Goal: Task Accomplishment & Management: Use online tool/utility

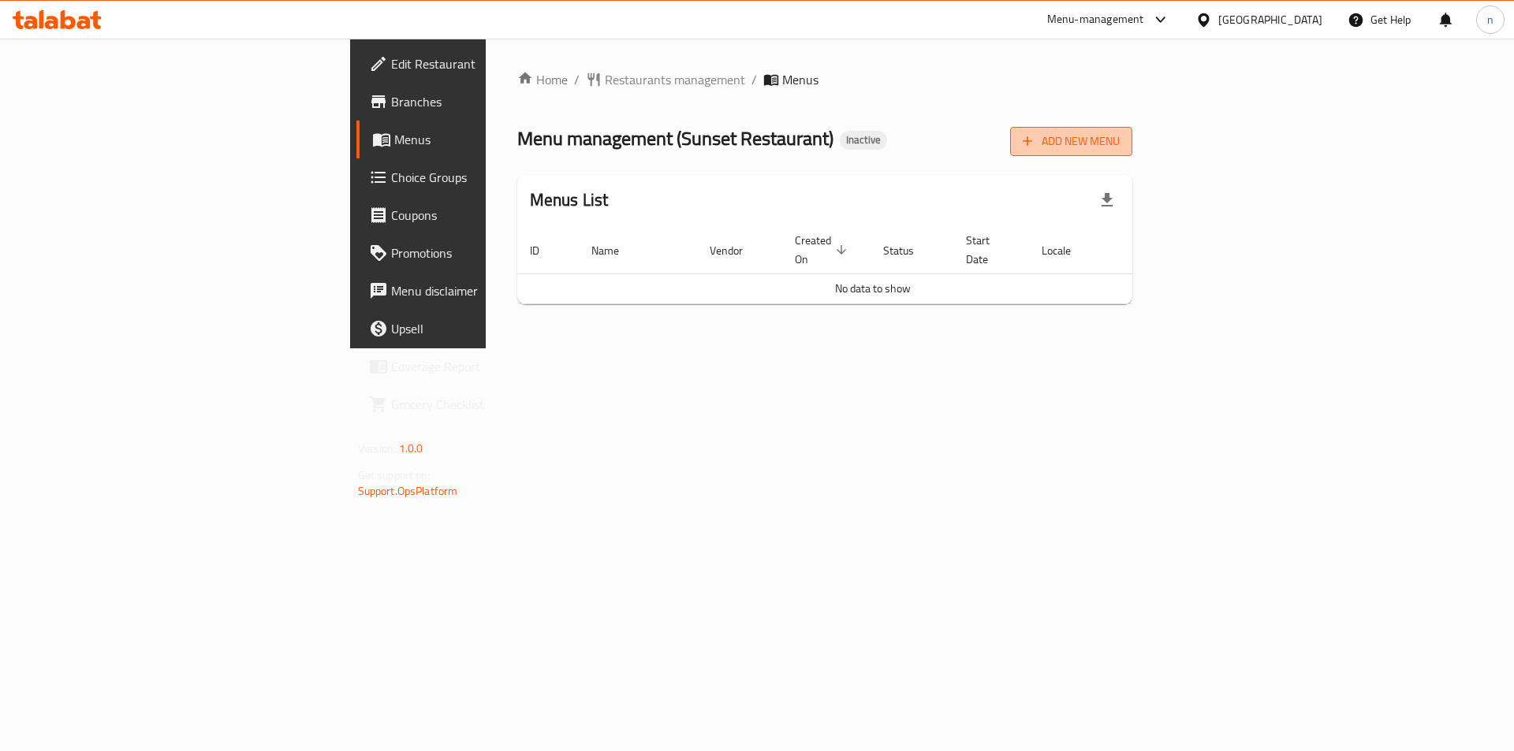
click at [1119, 147] on span "Add New Menu" at bounding box center [1070, 142] width 97 height 20
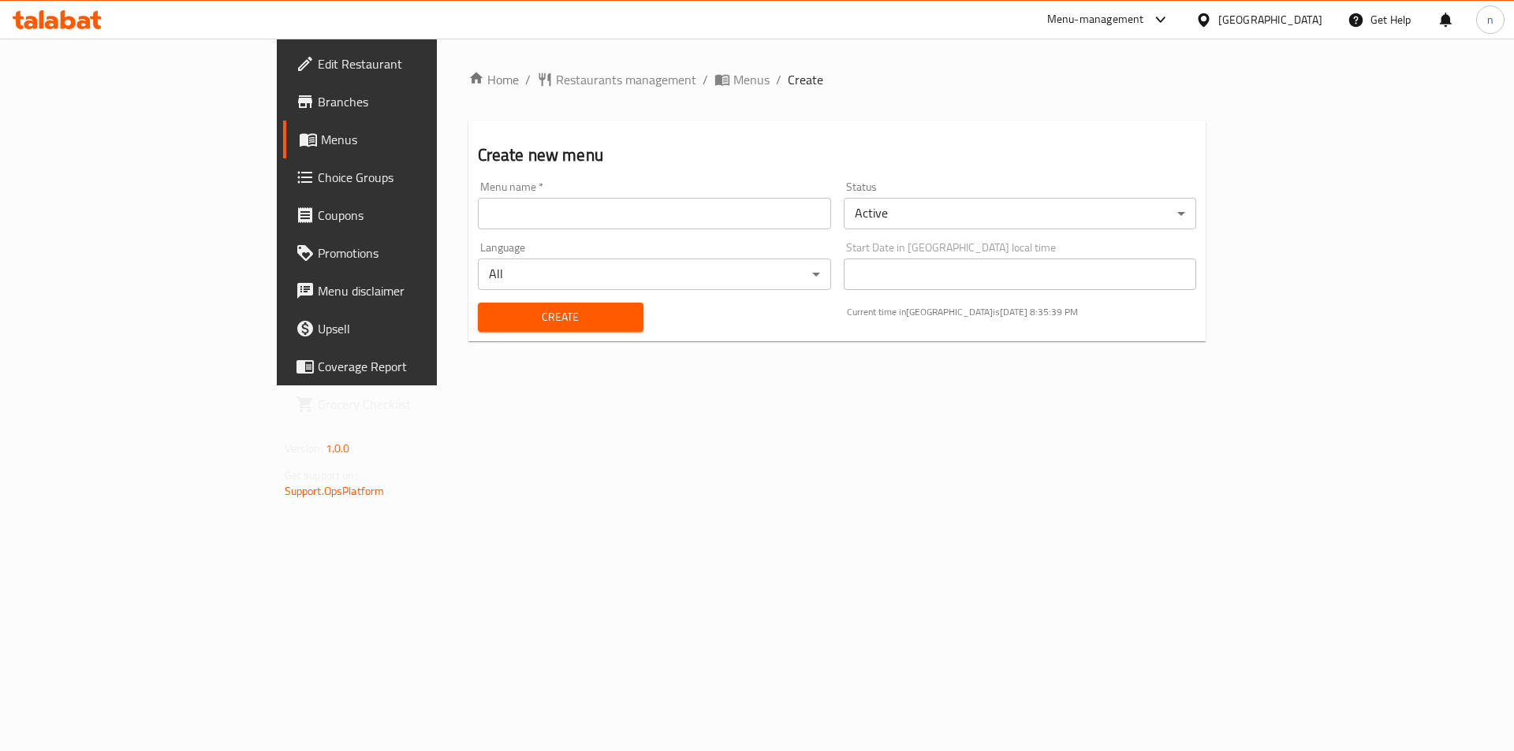
click at [583, 218] on input "text" at bounding box center [654, 214] width 353 height 32
type input "20-8"
click at [490, 318] on span "Create" at bounding box center [560, 317] width 140 height 20
click at [733, 81] on span "Menus" at bounding box center [751, 79] width 36 height 19
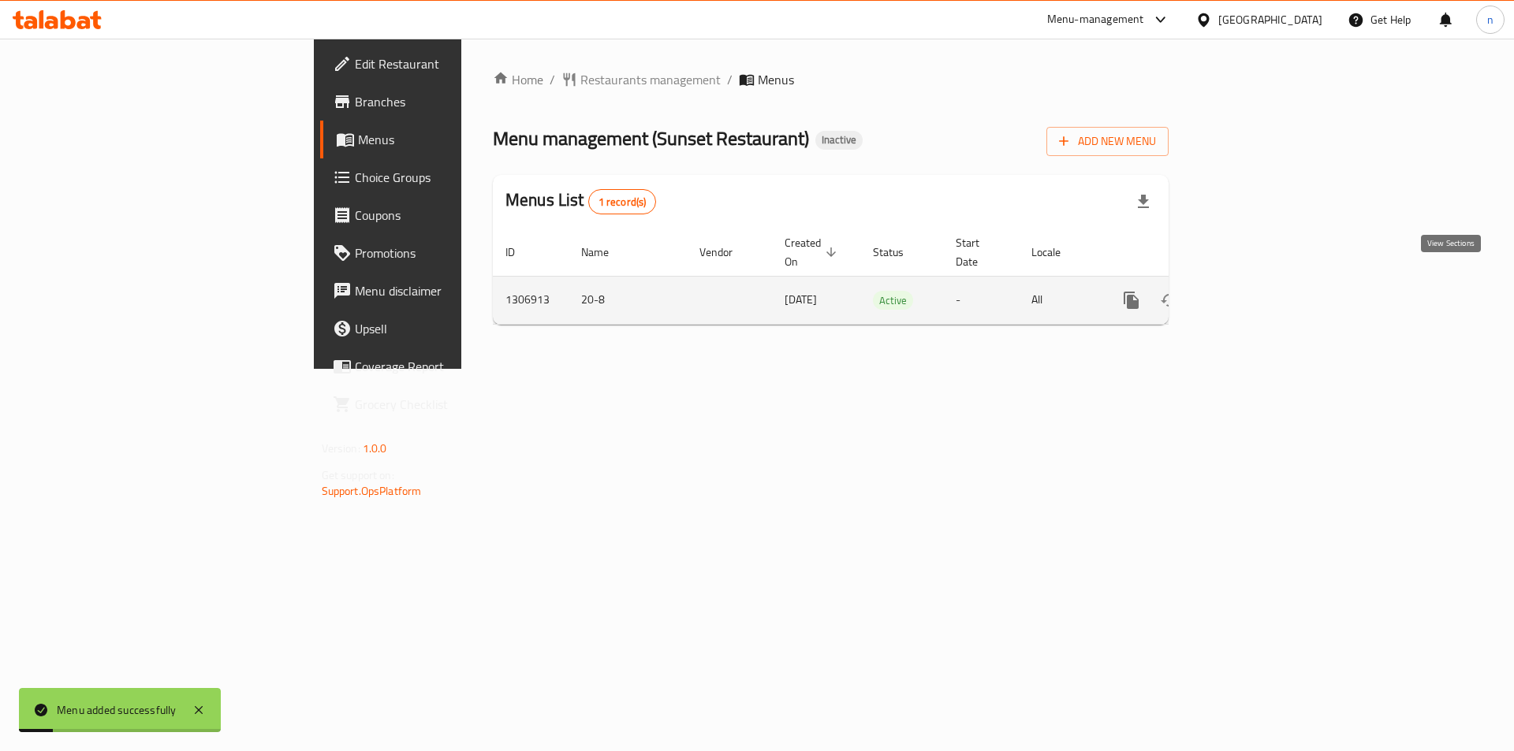
click at [1264, 289] on link "enhanced table" at bounding box center [1245, 300] width 38 height 38
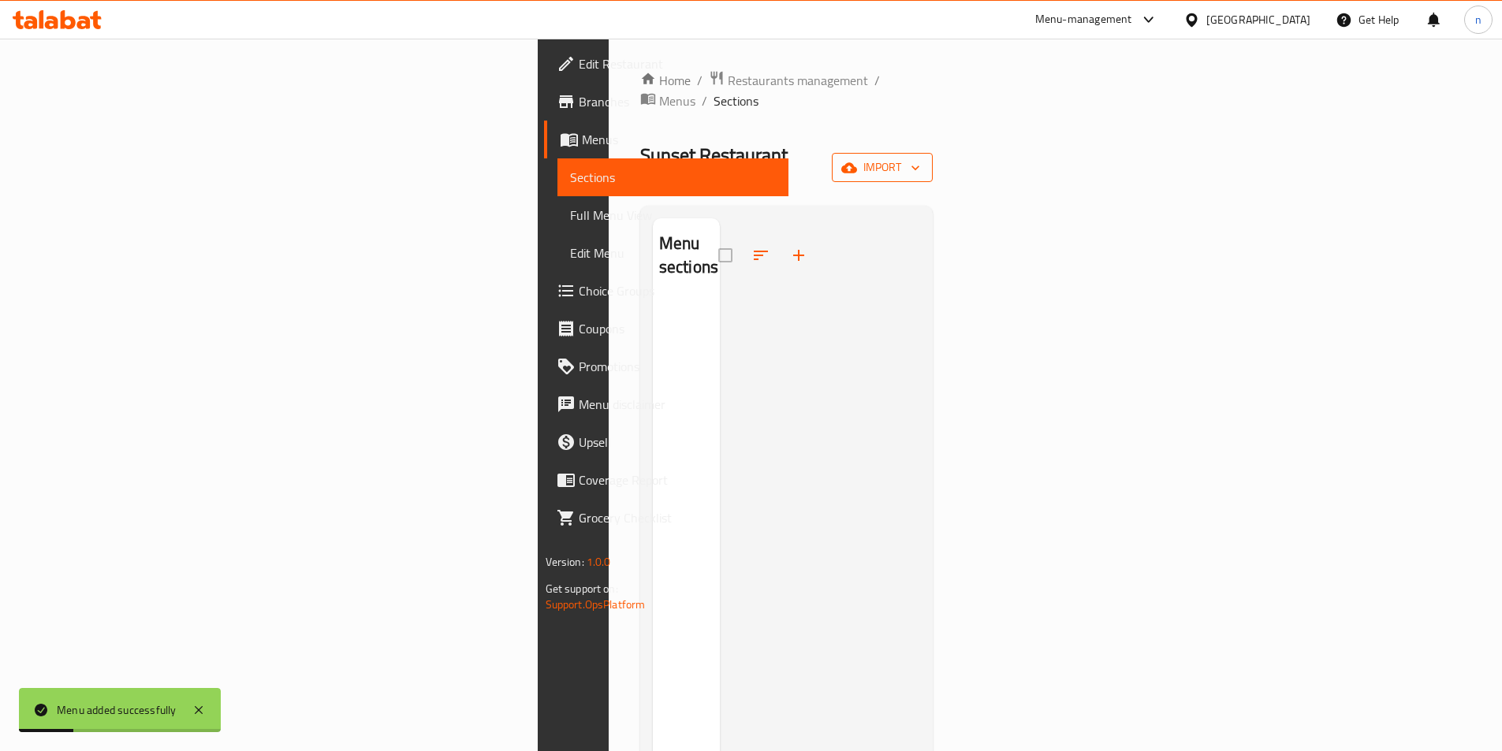
click at [933, 153] on button "import" at bounding box center [882, 167] width 101 height 29
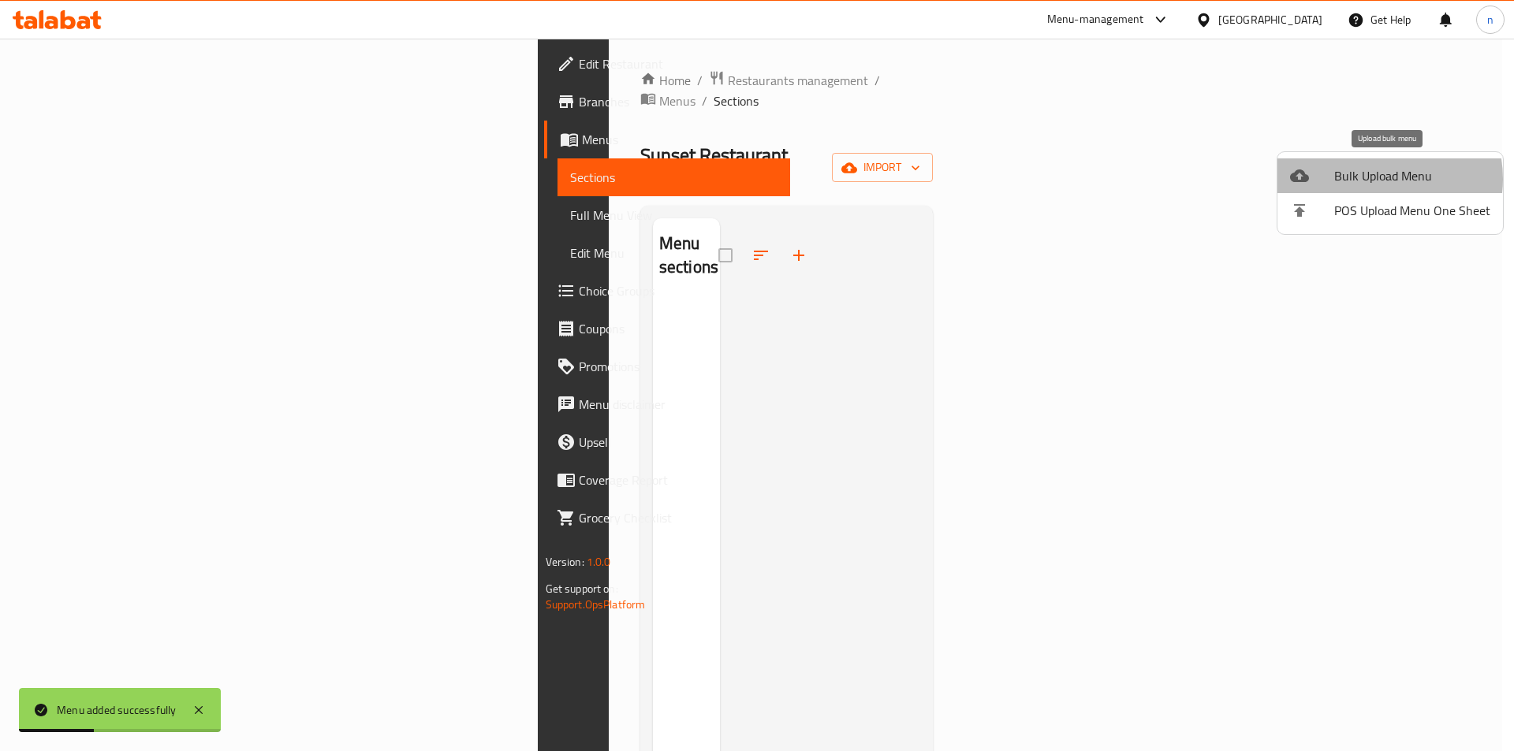
click at [1371, 179] on span "Bulk Upload Menu" at bounding box center [1412, 175] width 156 height 19
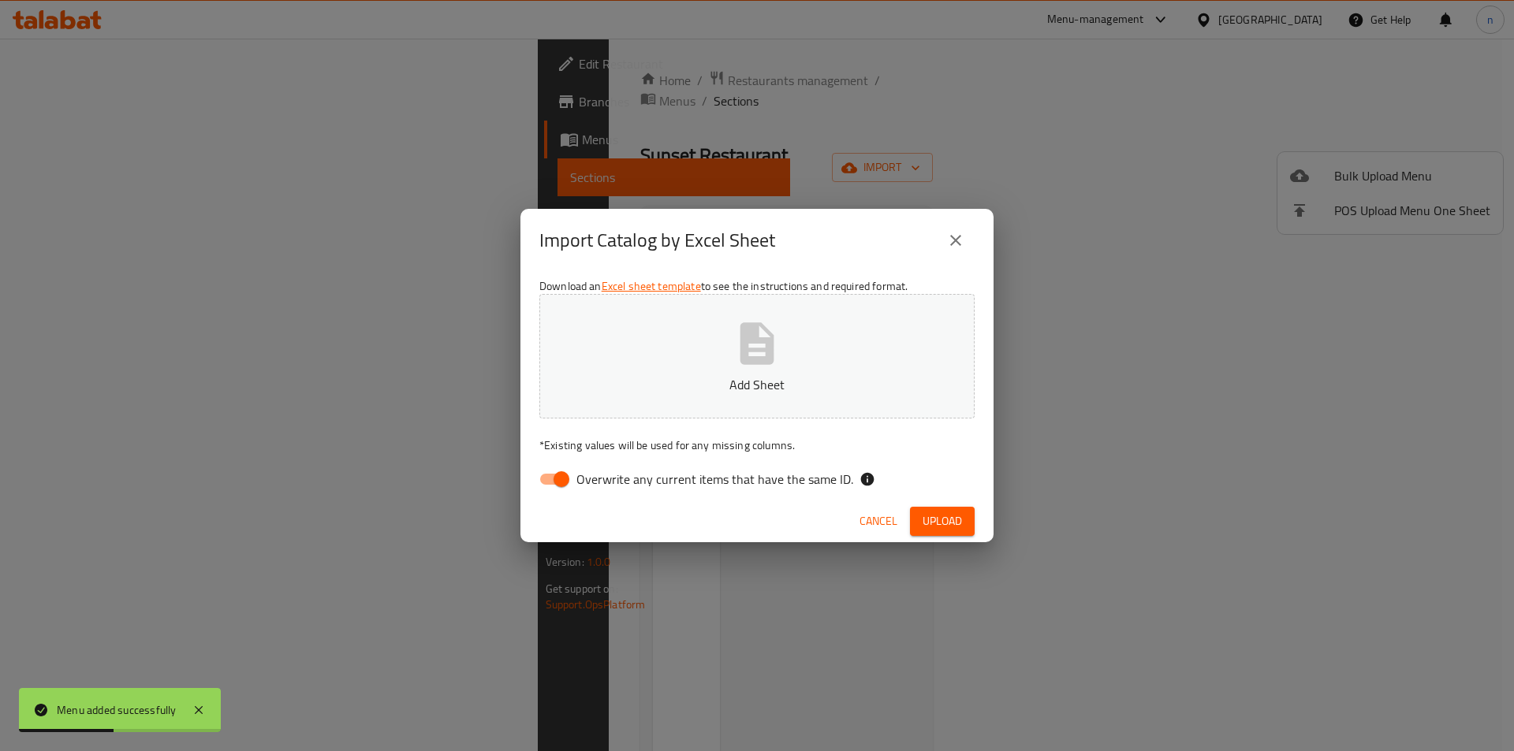
click at [557, 478] on input "Overwrite any current items that have the same ID." at bounding box center [561, 479] width 90 height 30
checkbox input "false"
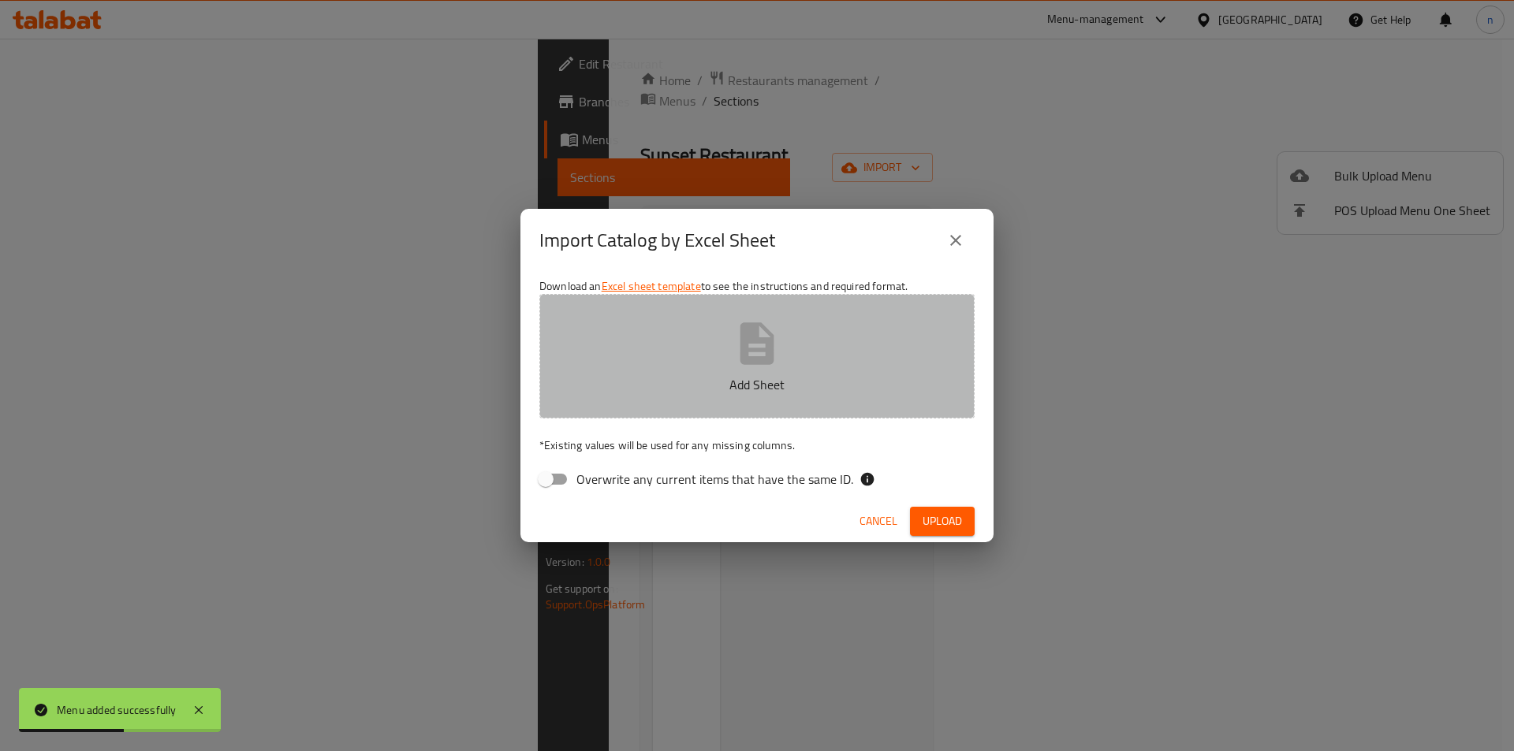
click at [682, 341] on button "Add Sheet" at bounding box center [756, 356] width 435 height 125
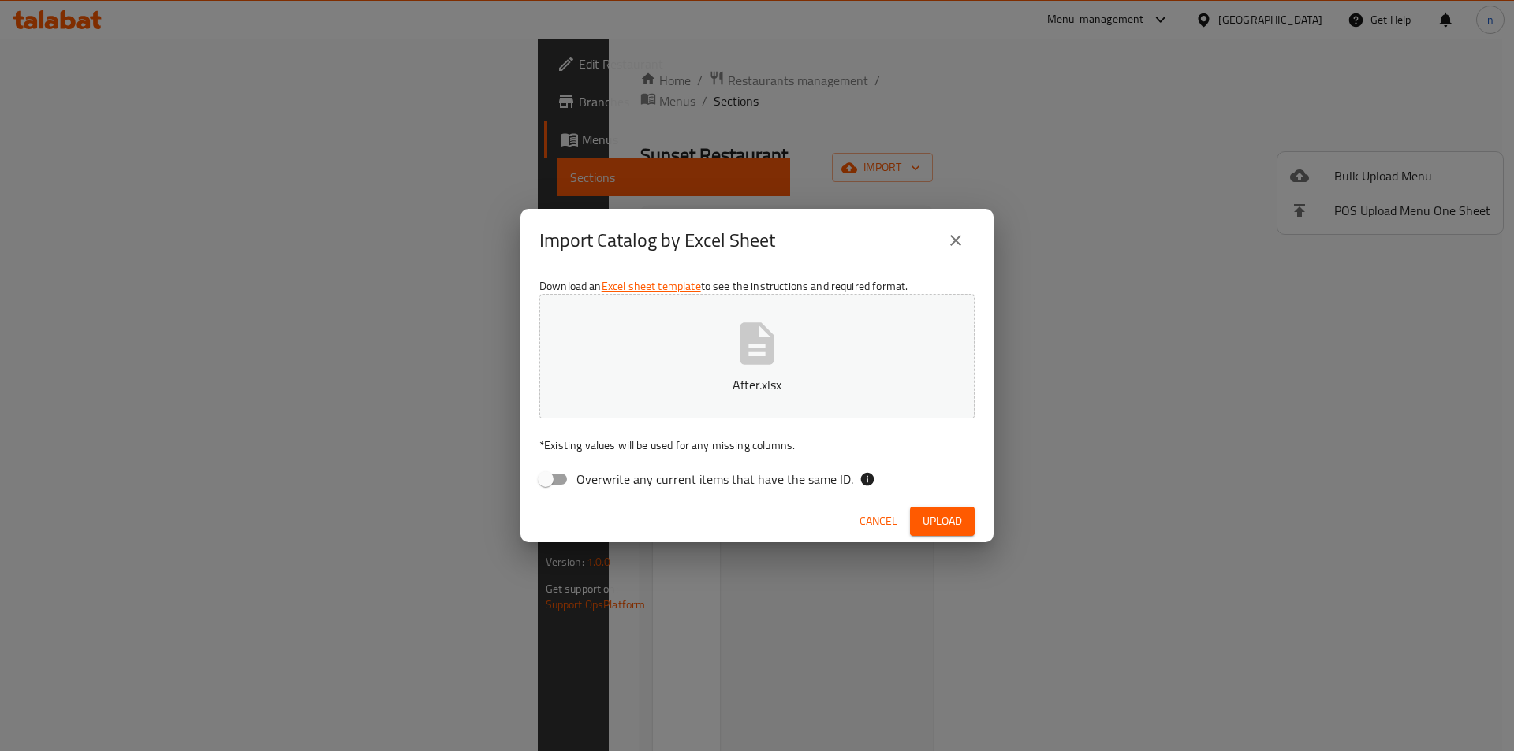
click at [944, 519] on span "Upload" at bounding box center [941, 522] width 39 height 20
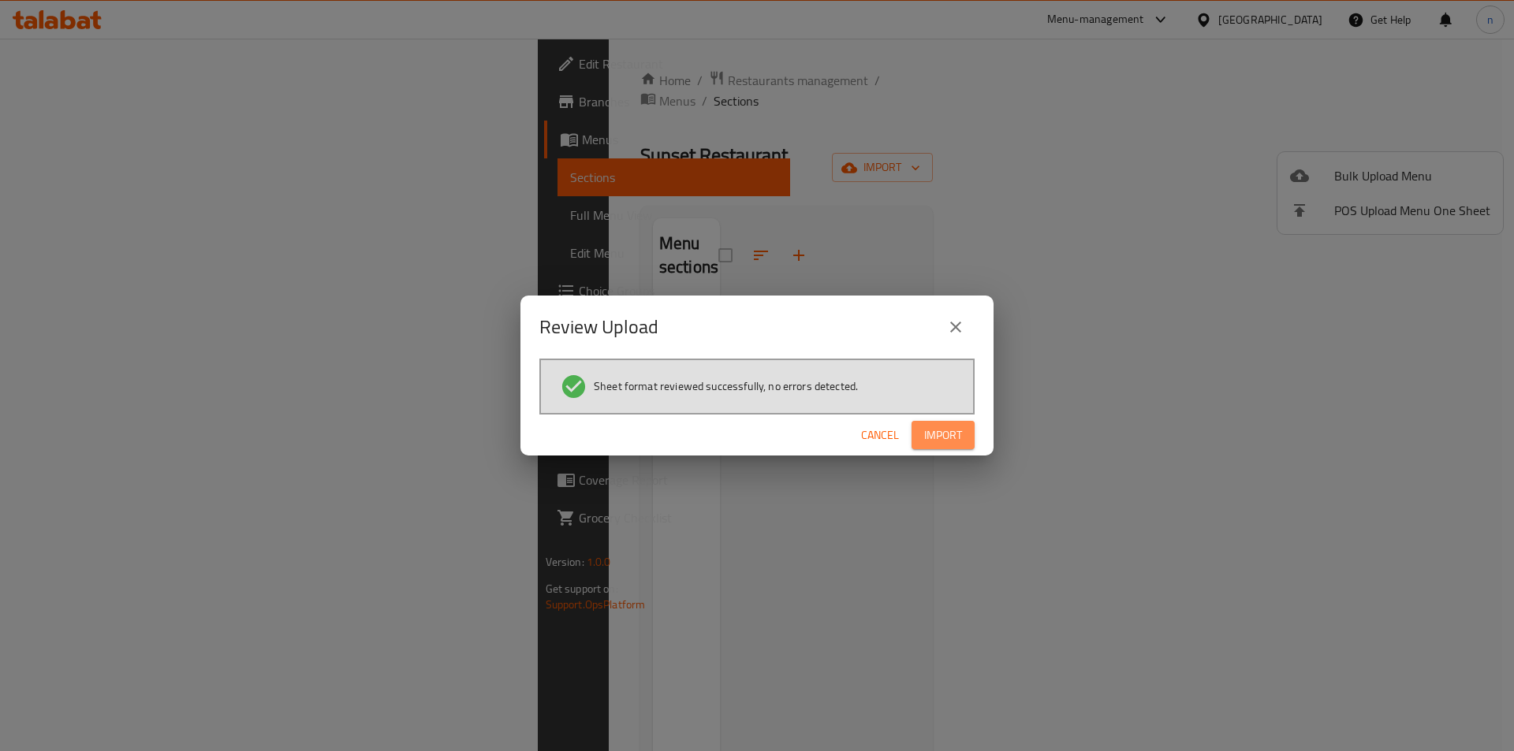
click at [931, 431] on span "Import" at bounding box center [943, 436] width 38 height 20
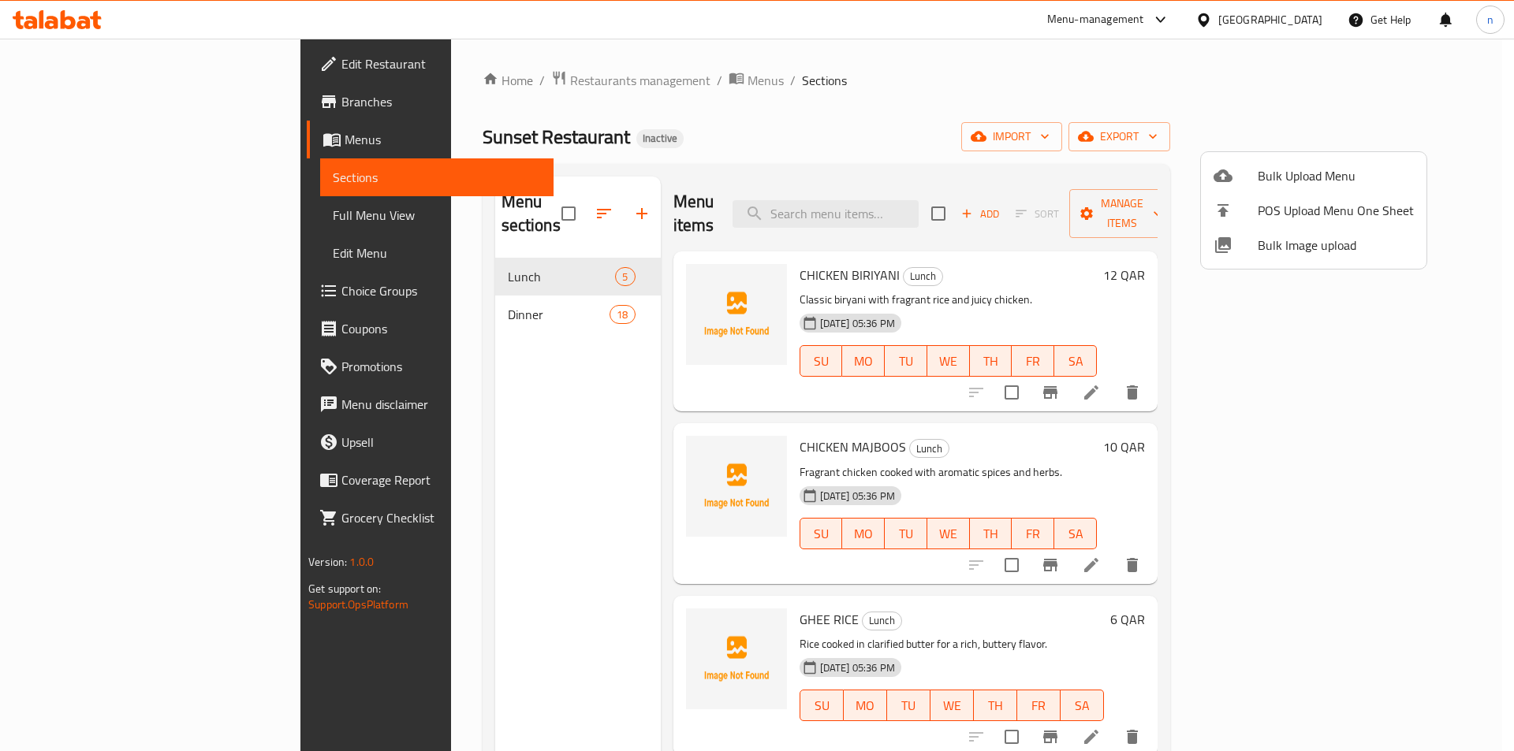
click at [400, 325] on div at bounding box center [757, 375] width 1514 height 751
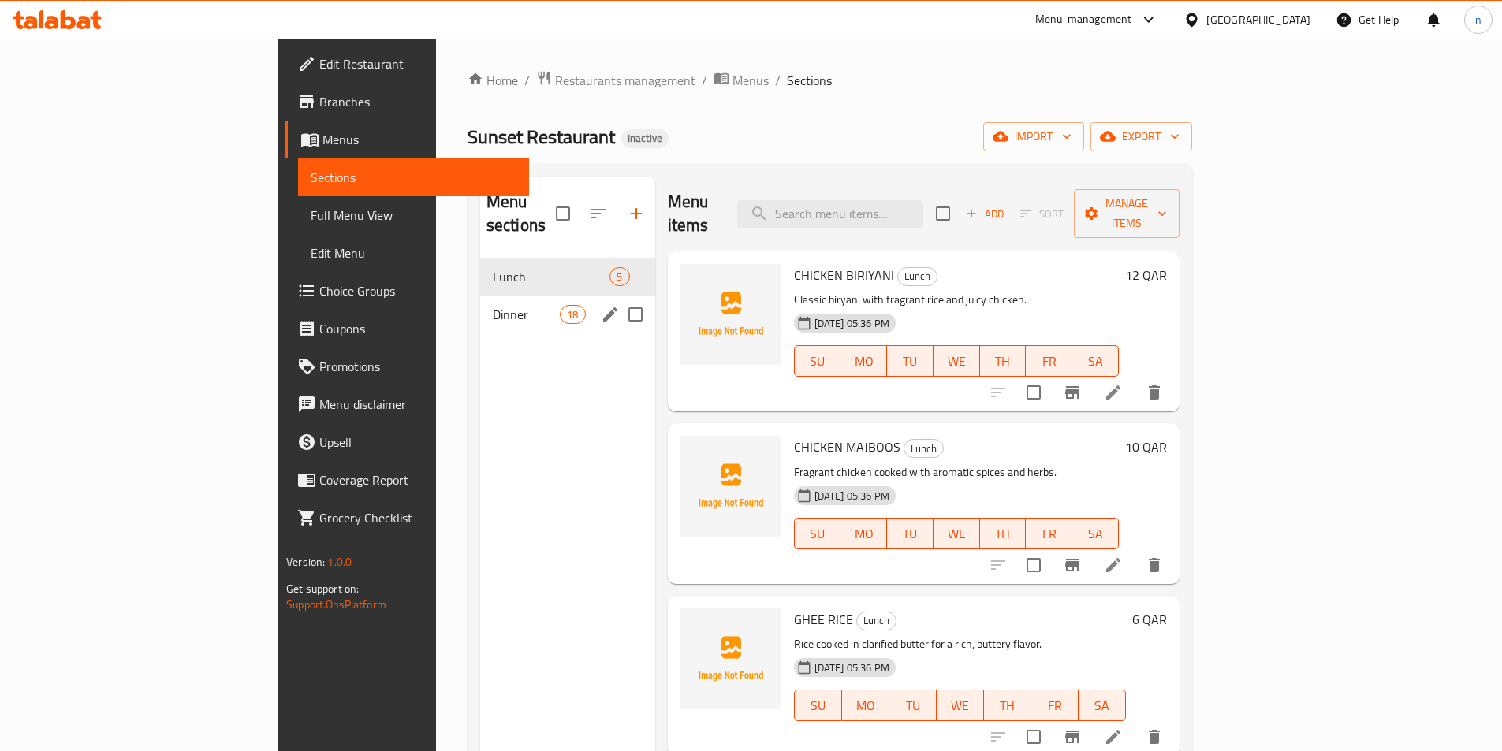
click at [480, 296] on div "Dinner 18" at bounding box center [567, 315] width 175 height 38
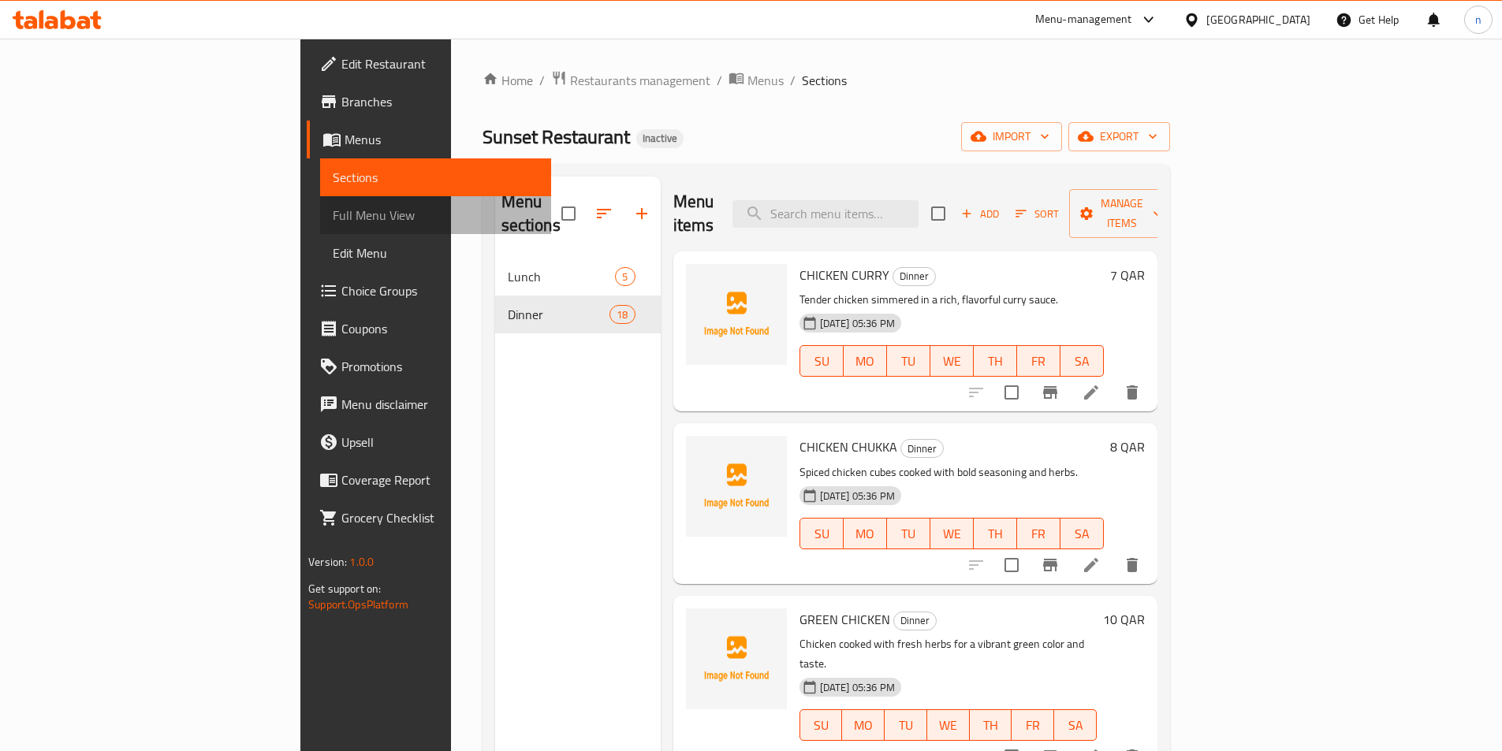
click at [333, 216] on span "Full Menu View" at bounding box center [436, 215] width 206 height 19
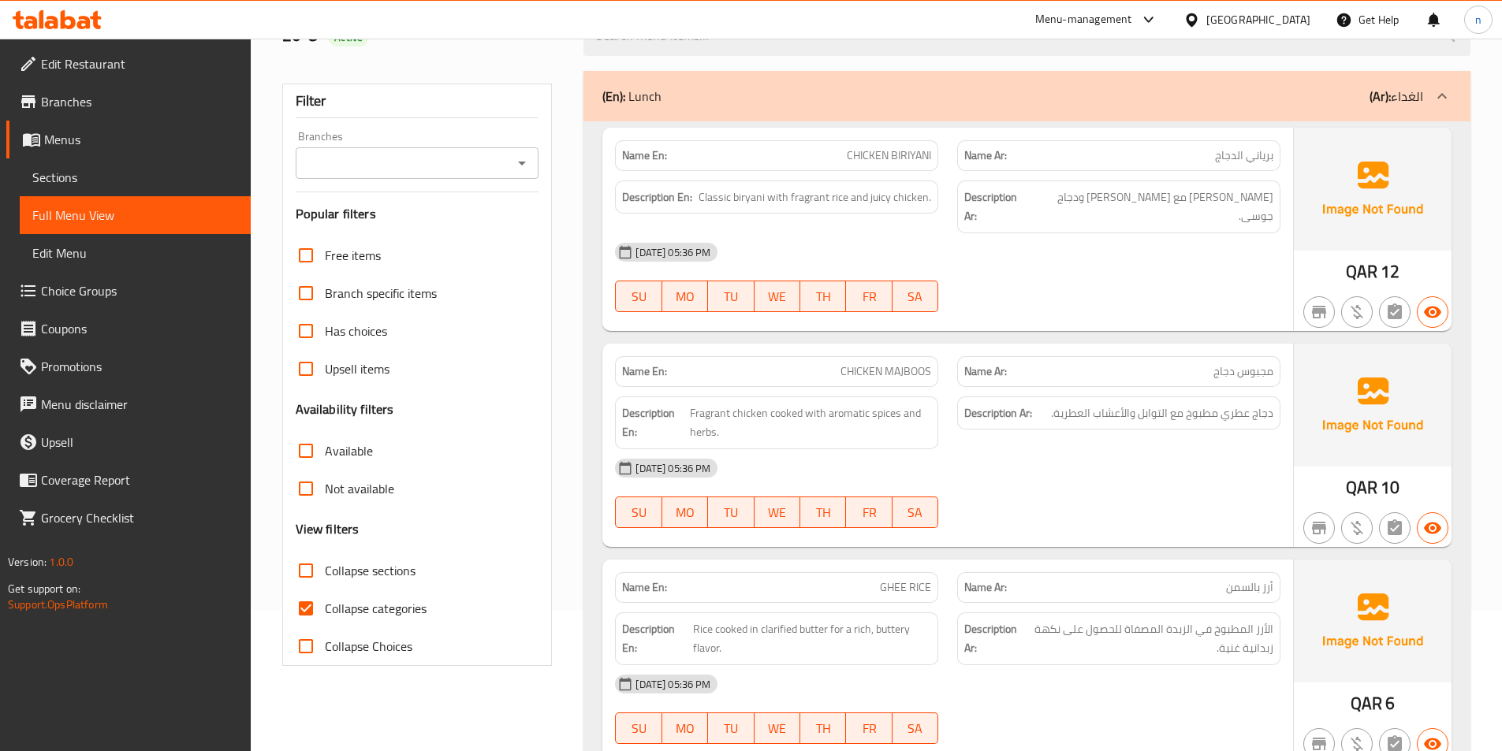
scroll to position [315, 0]
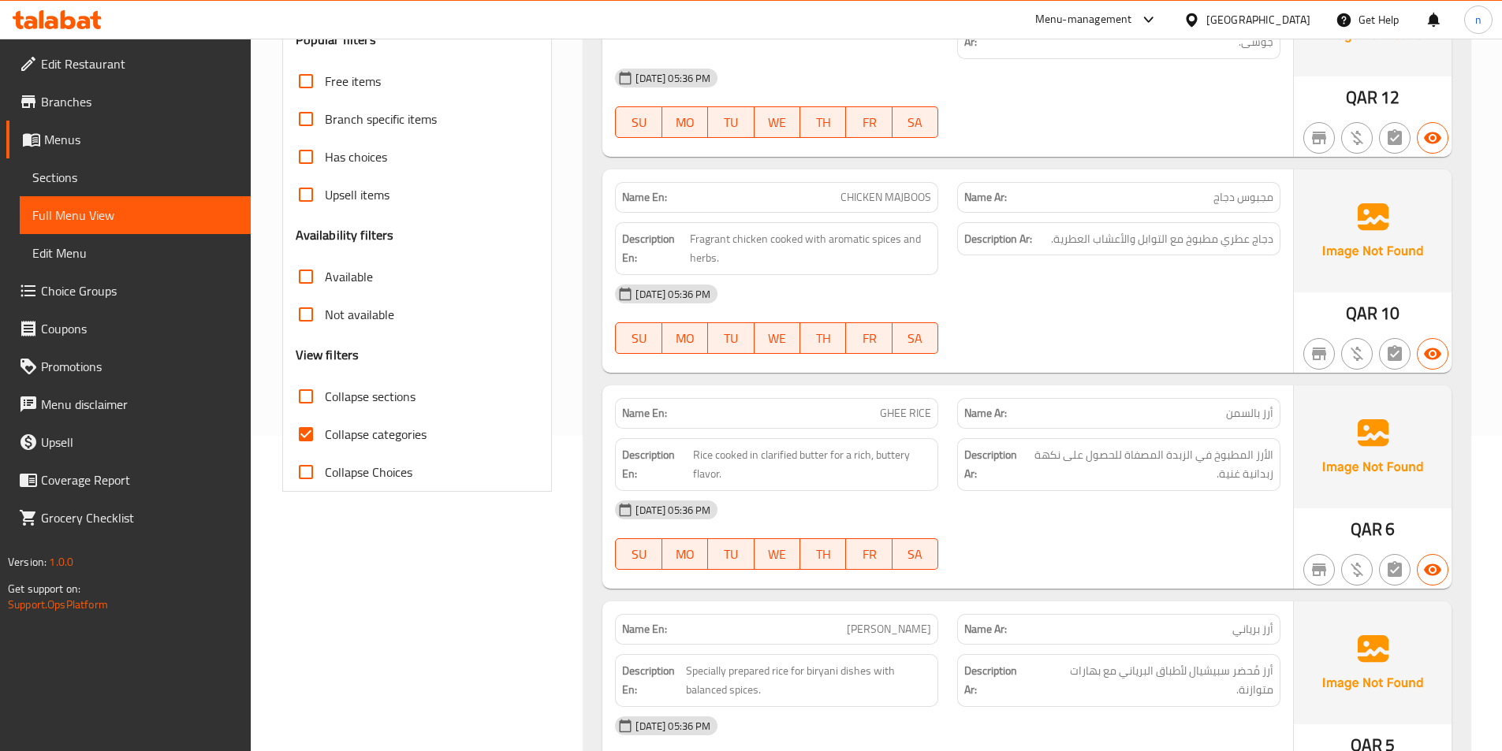
drag, startPoint x: 370, startPoint y: 430, endPoint x: 378, endPoint y: 432, distance: 8.0
click at [369, 430] on span "Collapse categories" at bounding box center [376, 434] width 102 height 19
click at [325, 430] on input "Collapse categories" at bounding box center [306, 434] width 38 height 38
checkbox input "false"
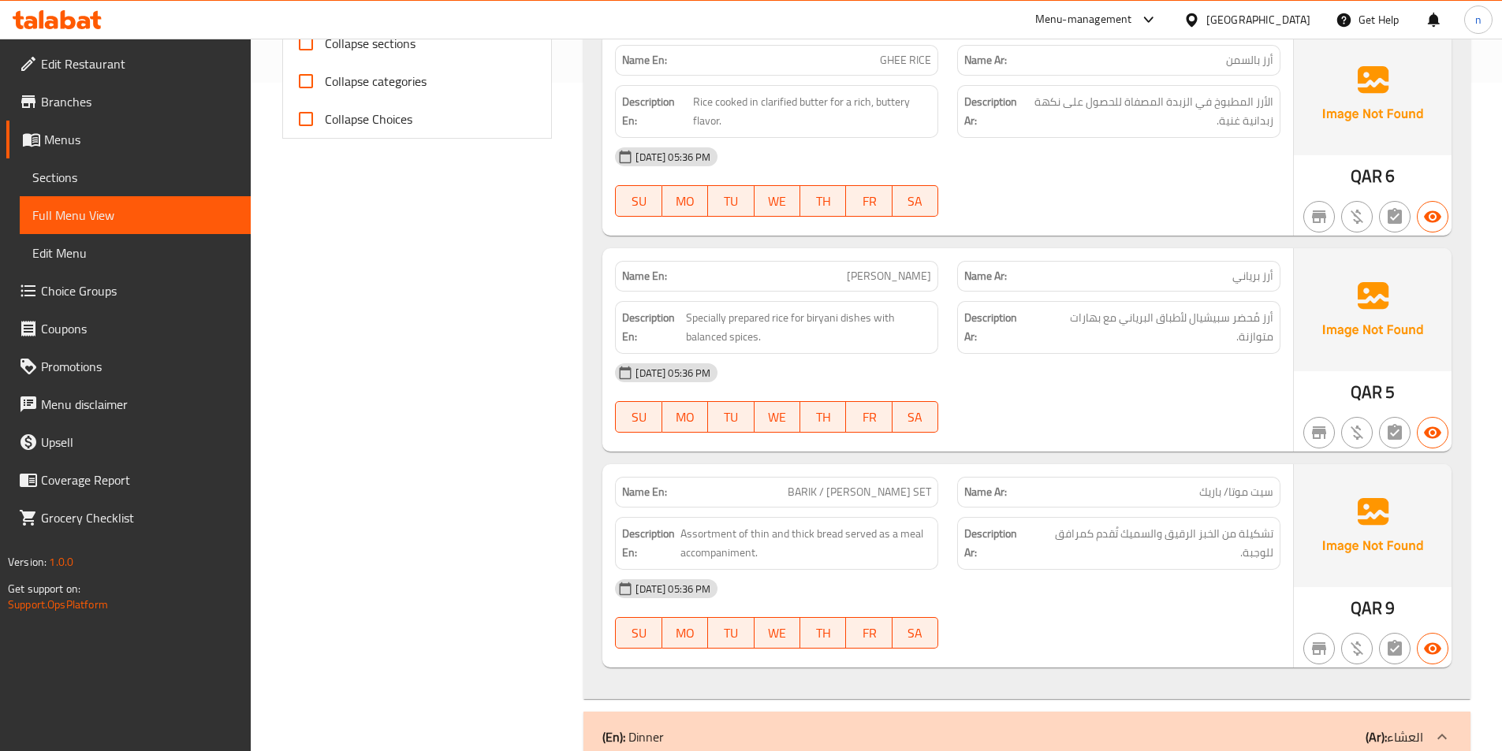
scroll to position [631, 0]
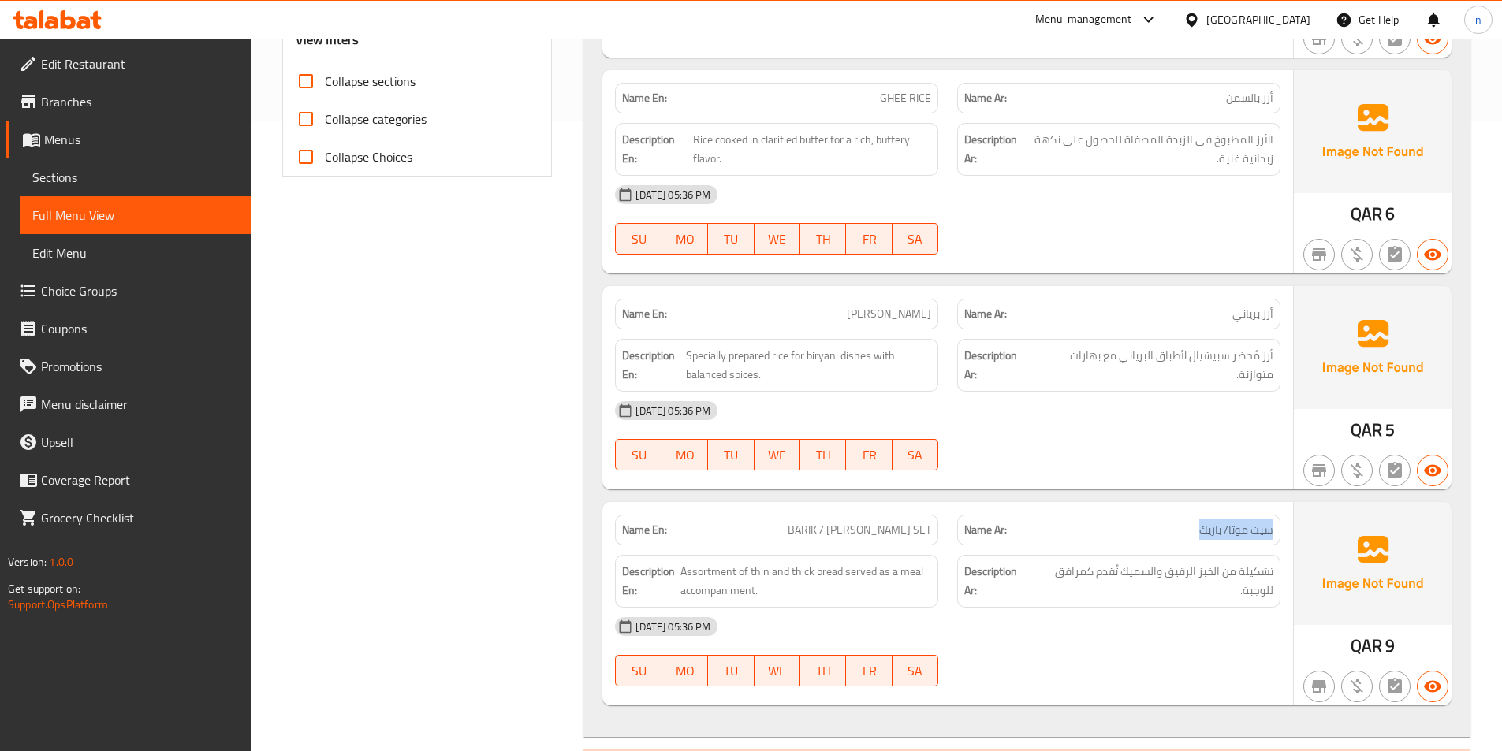
drag, startPoint x: 1263, startPoint y: 516, endPoint x: 1153, endPoint y: 511, distance: 110.5
click at [1153, 522] on p "Name Ar: سيت موتا/ [PERSON_NAME]" at bounding box center [1118, 530] width 309 height 17
click at [1236, 522] on span "سيت موتا/ باريك" at bounding box center [1236, 530] width 74 height 17
drag, startPoint x: 1235, startPoint y: 510, endPoint x: 1220, endPoint y: 509, distance: 14.2
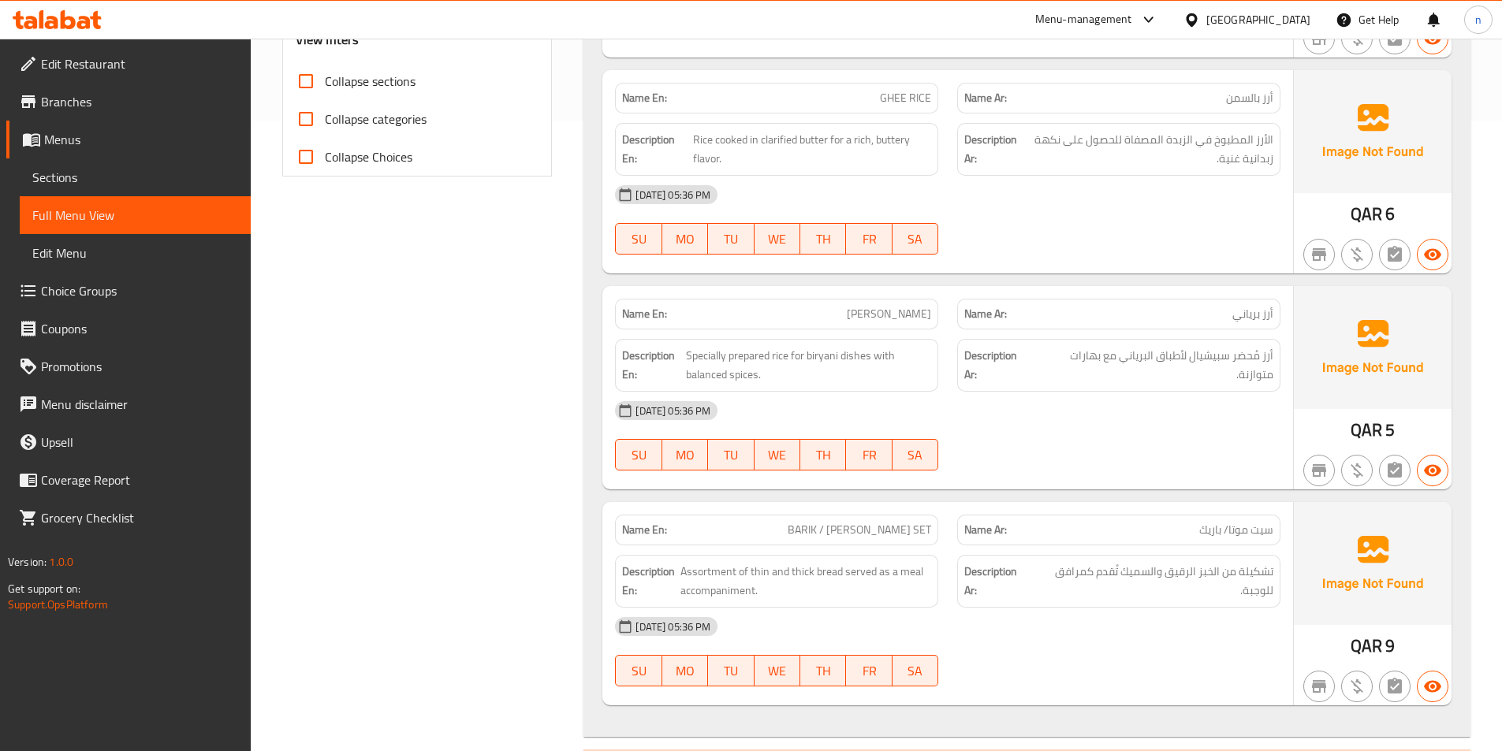
click at [1220, 522] on span "سيت موتا/ باريك" at bounding box center [1236, 530] width 74 height 17
drag, startPoint x: 1225, startPoint y: 512, endPoint x: 1264, endPoint y: 516, distance: 38.8
click at [1264, 522] on span "سيت موتا/ باريك" at bounding box center [1236, 530] width 74 height 17
click at [1249, 522] on span "سيت موتا/ باريك" at bounding box center [1236, 530] width 74 height 17
drag, startPoint x: 1230, startPoint y: 511, endPoint x: 1272, endPoint y: 525, distance: 44.9
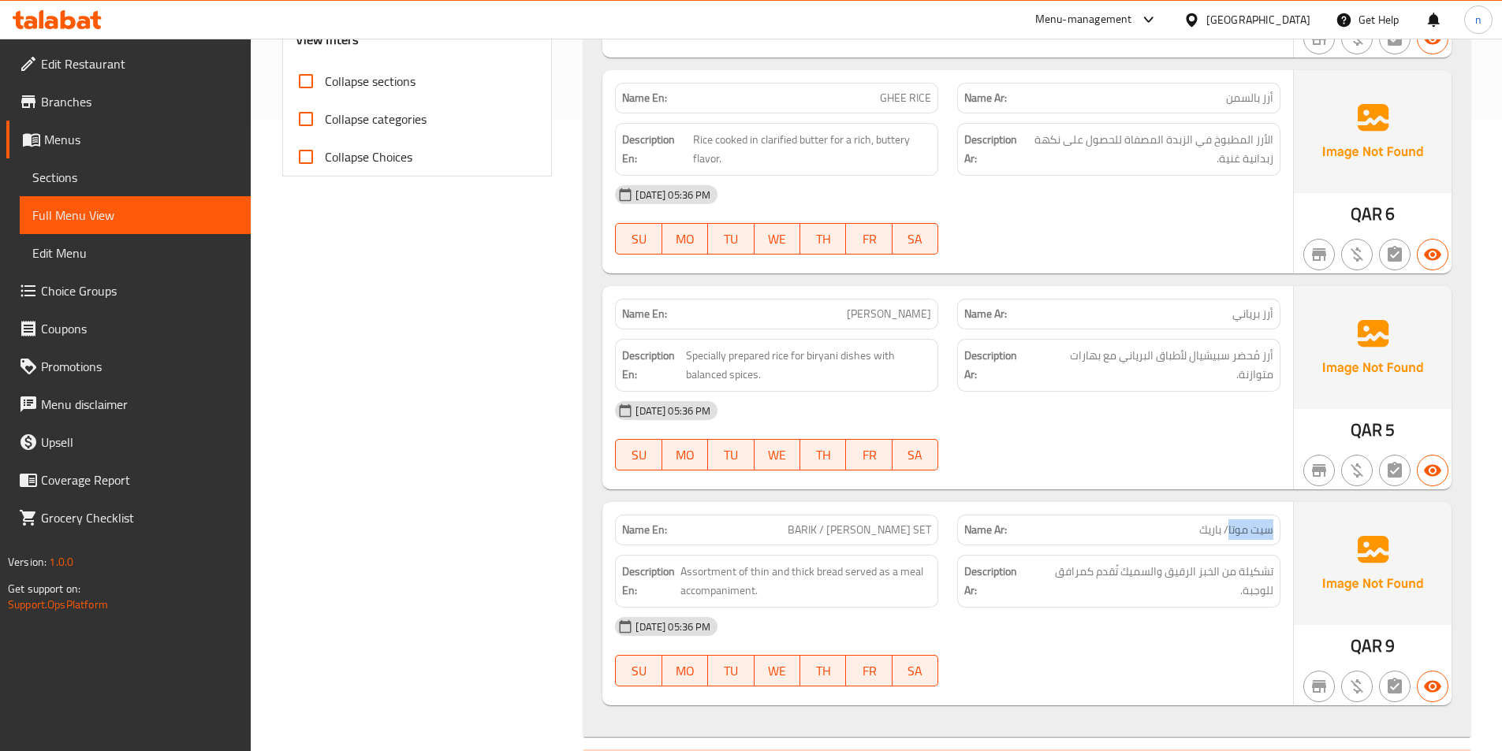
click at [1278, 523] on div "Name Ar: سيت موتا/ [PERSON_NAME]" at bounding box center [1118, 530] width 323 height 31
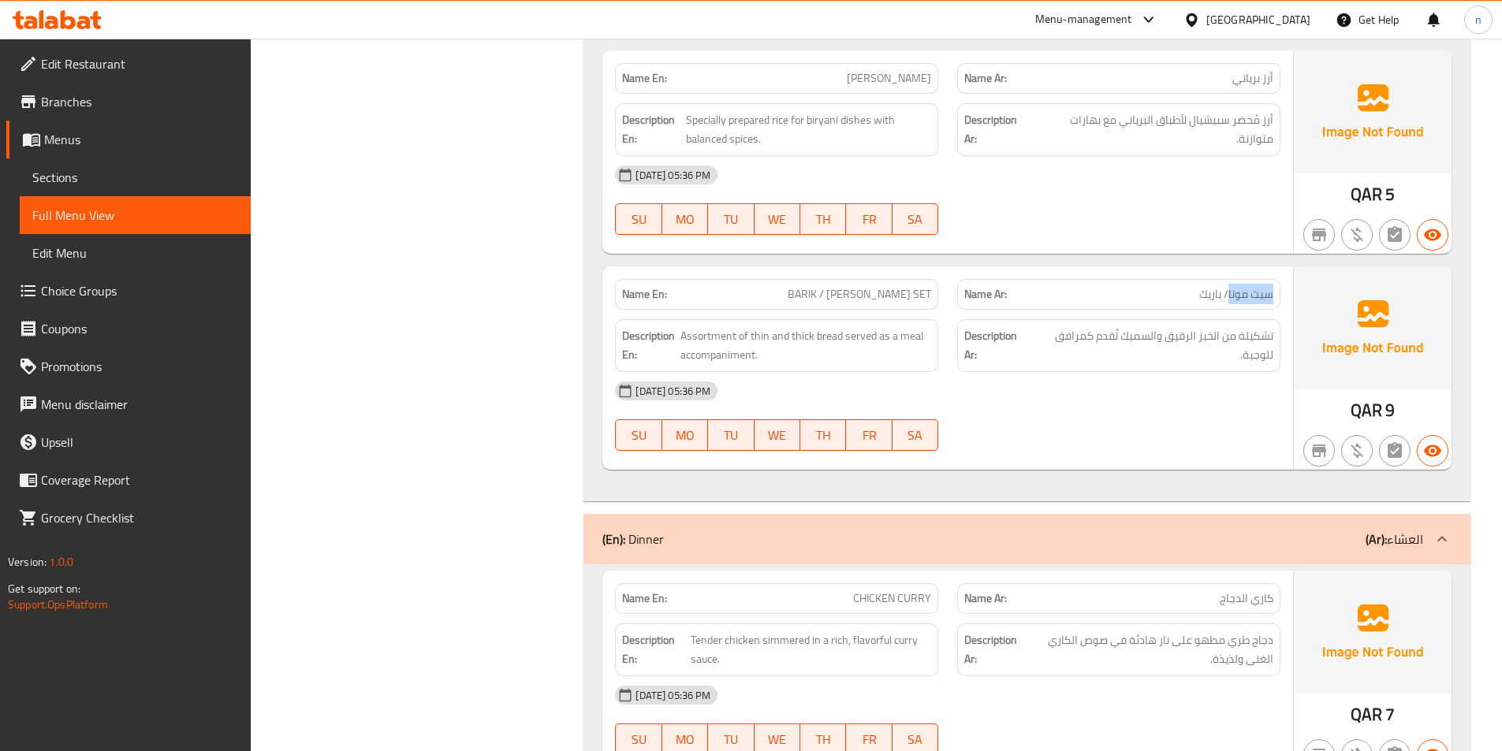
scroll to position [867, 0]
click at [911, 285] on span "BARIK / [PERSON_NAME] SET" at bounding box center [859, 293] width 143 height 17
click at [910, 285] on span "BARIK / [PERSON_NAME] SET" at bounding box center [859, 293] width 143 height 17
copy span "BARIK / [PERSON_NAME] SET"
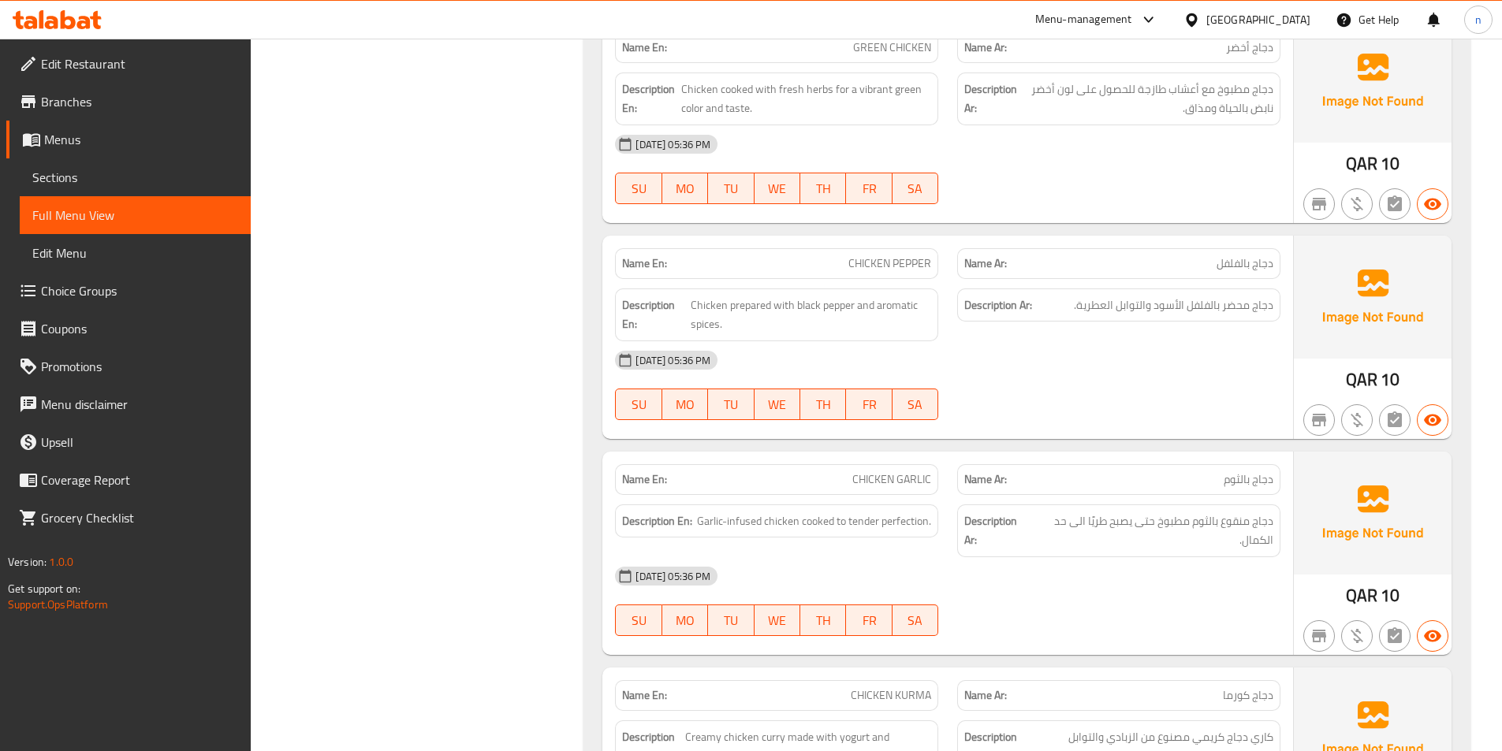
scroll to position [1971, 0]
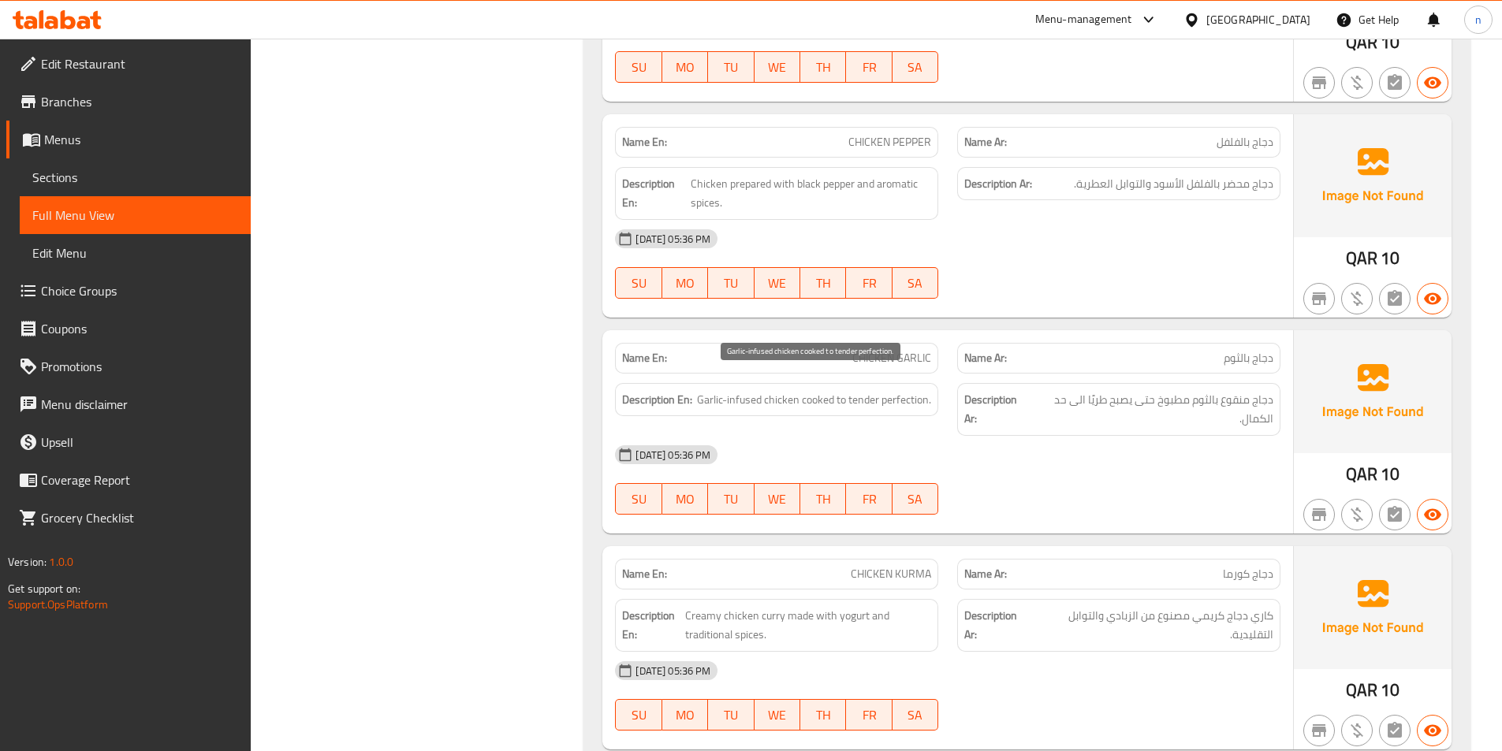
click at [743, 390] on span "Garlic-infused chicken cooked to tender perfection." at bounding box center [814, 400] width 234 height 20
copy span "infused"
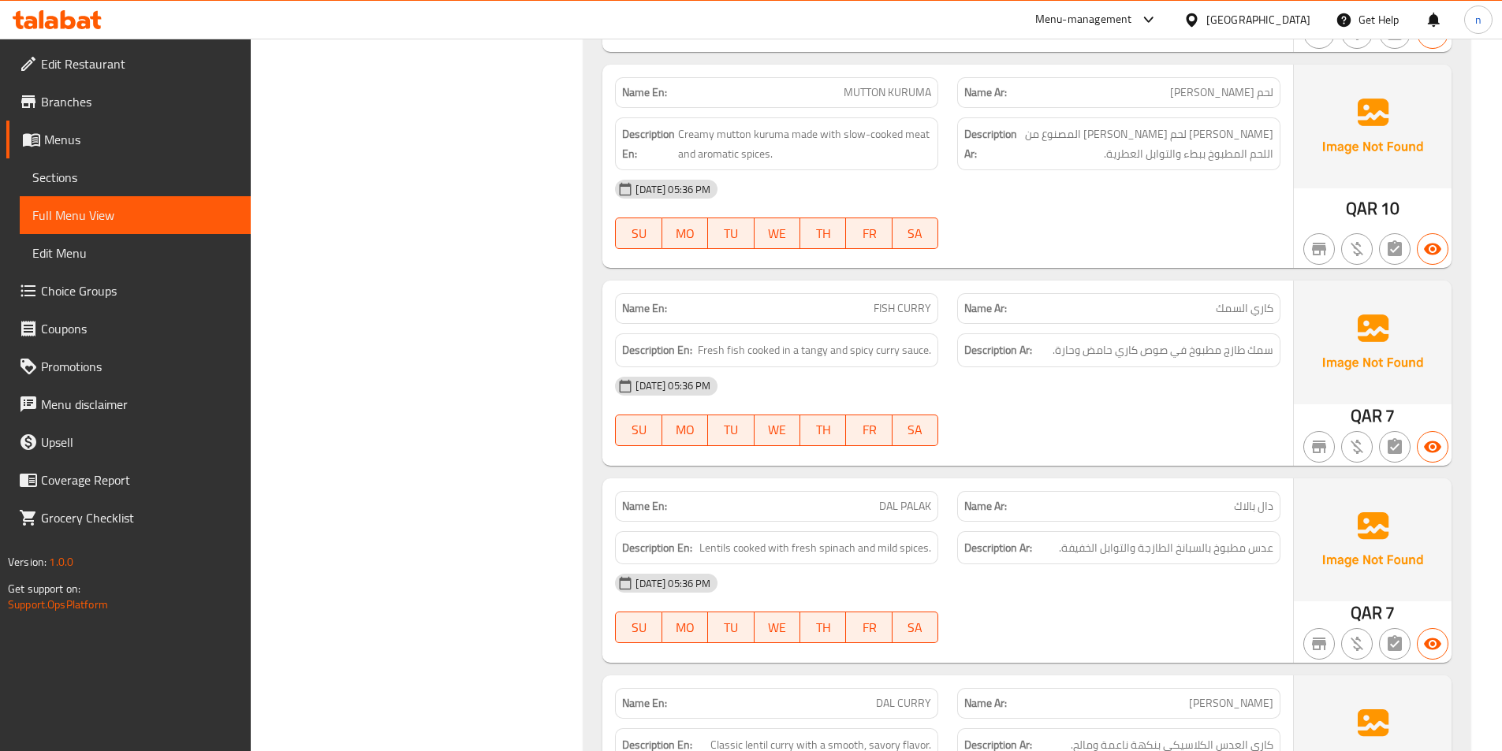
scroll to position [3705, 0]
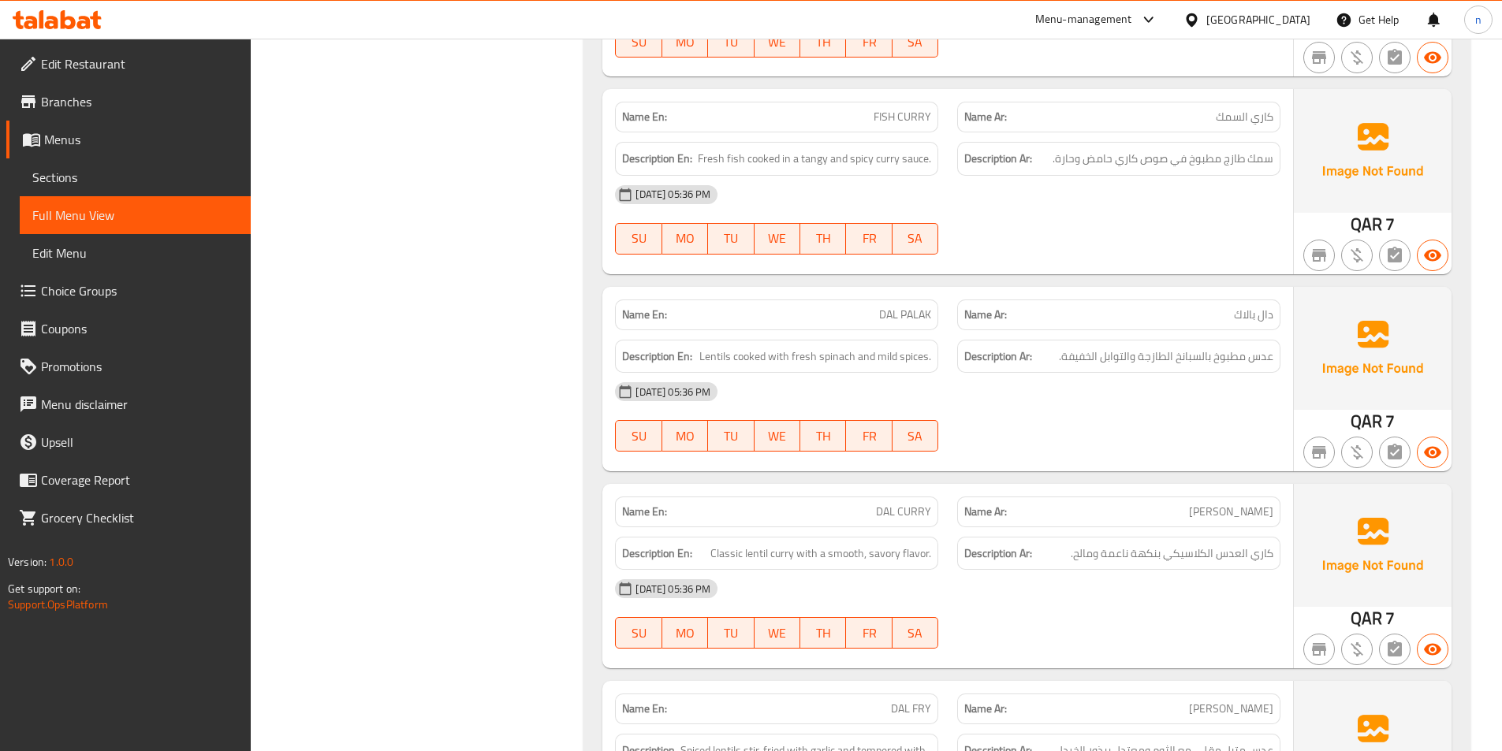
drag, startPoint x: 192, startPoint y: 2, endPoint x: 1041, endPoint y: 380, distance: 928.8
click at [1041, 380] on div "[DATE] 05:36 PM" at bounding box center [947, 392] width 684 height 38
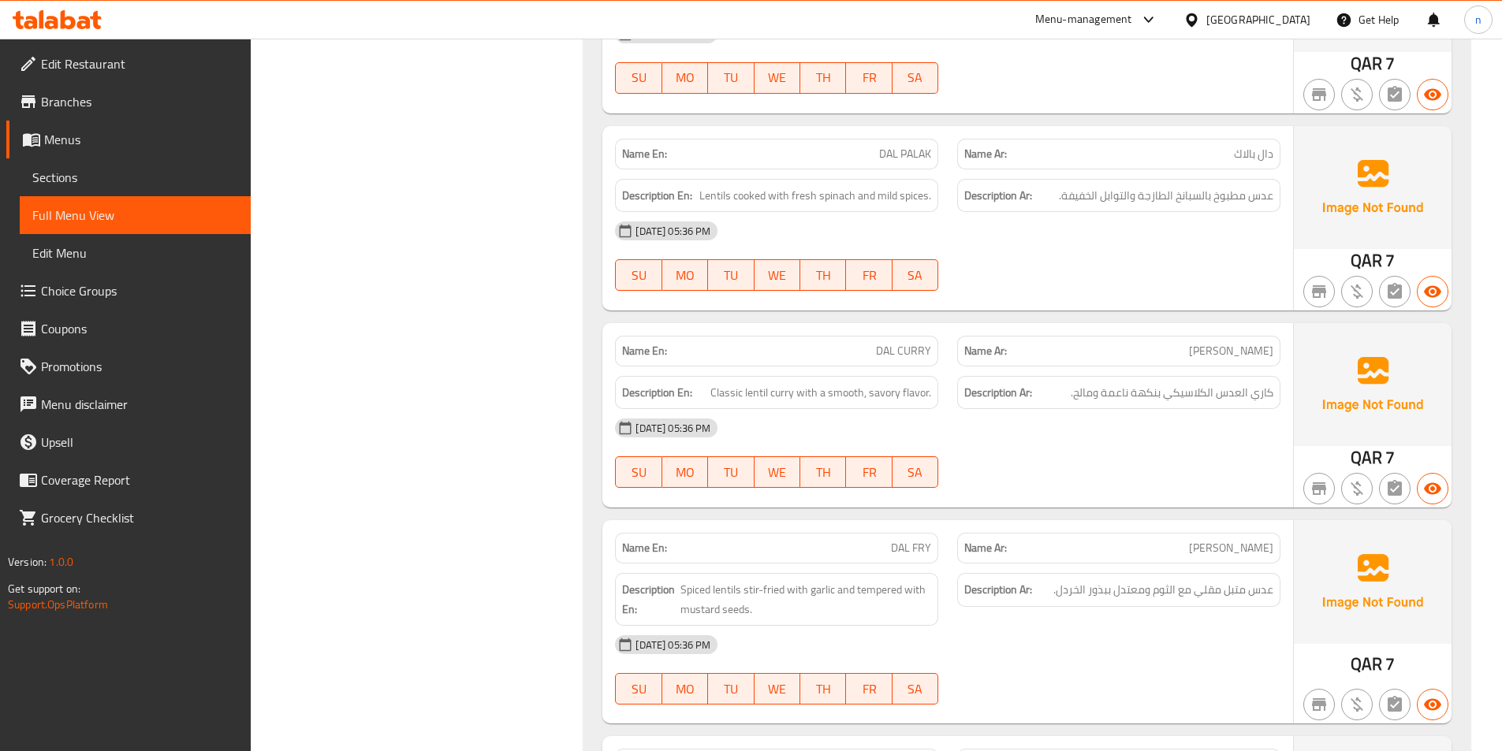
scroll to position [3863, 0]
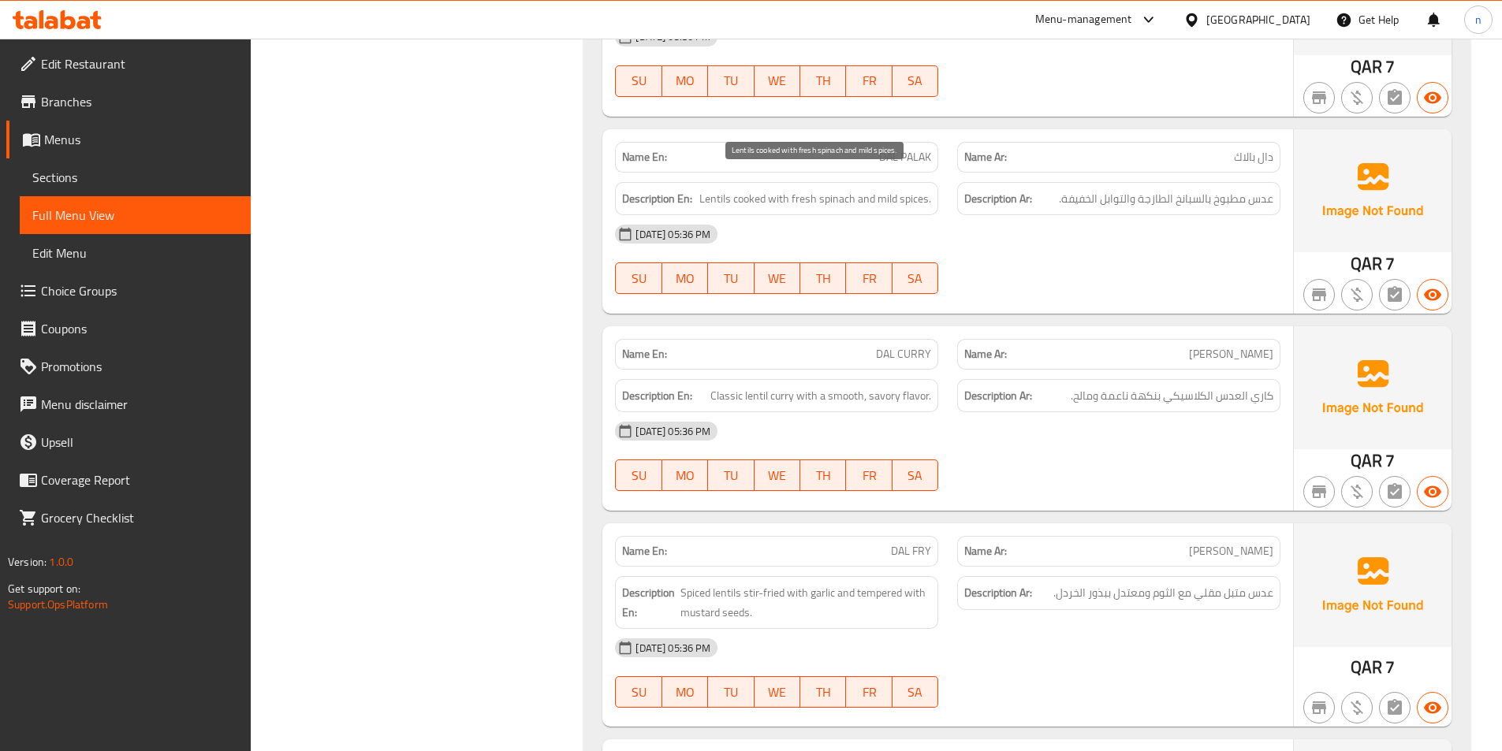
click at [890, 189] on span "Lentils cooked with fresh spinach and mild spices." at bounding box center [815, 199] width 232 height 20
copy span "mild"
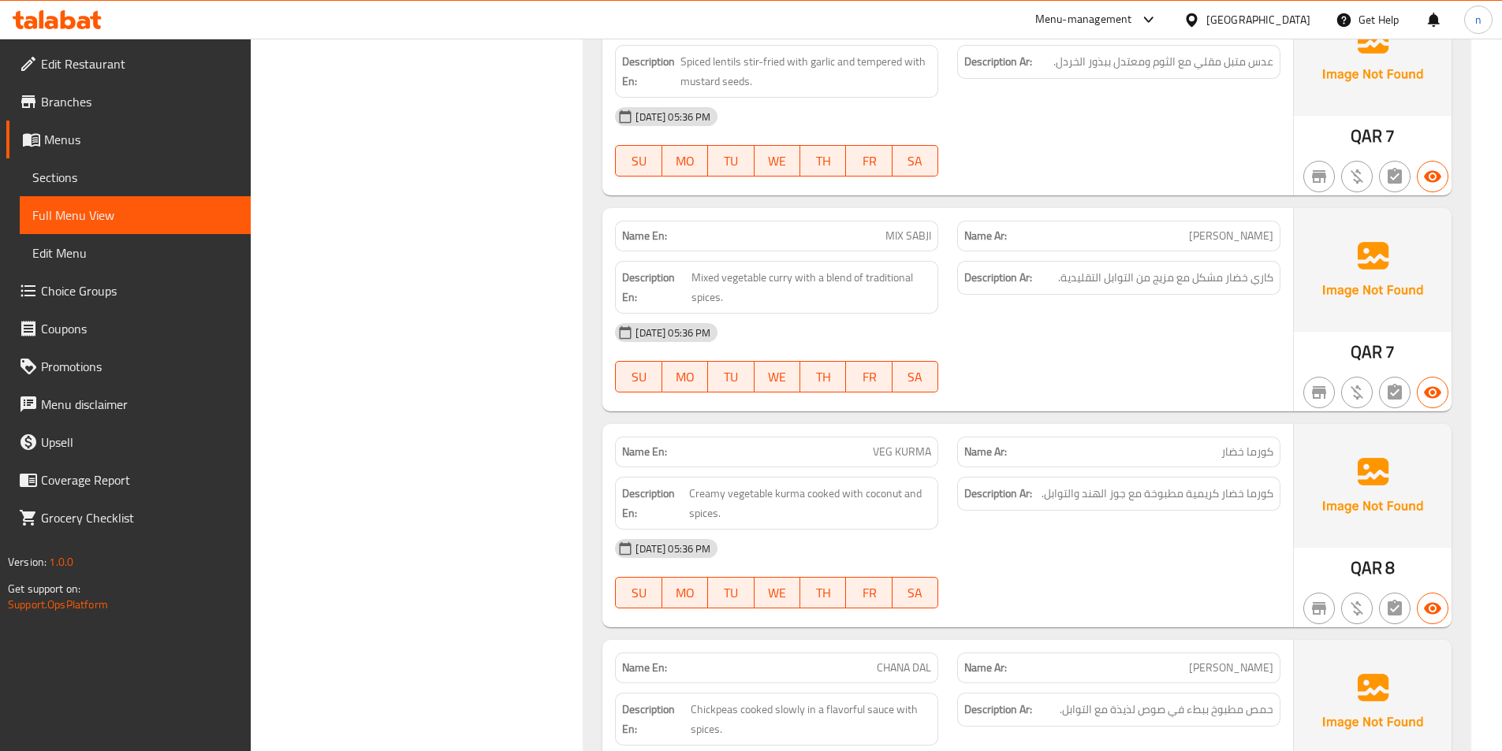
scroll to position [4531, 0]
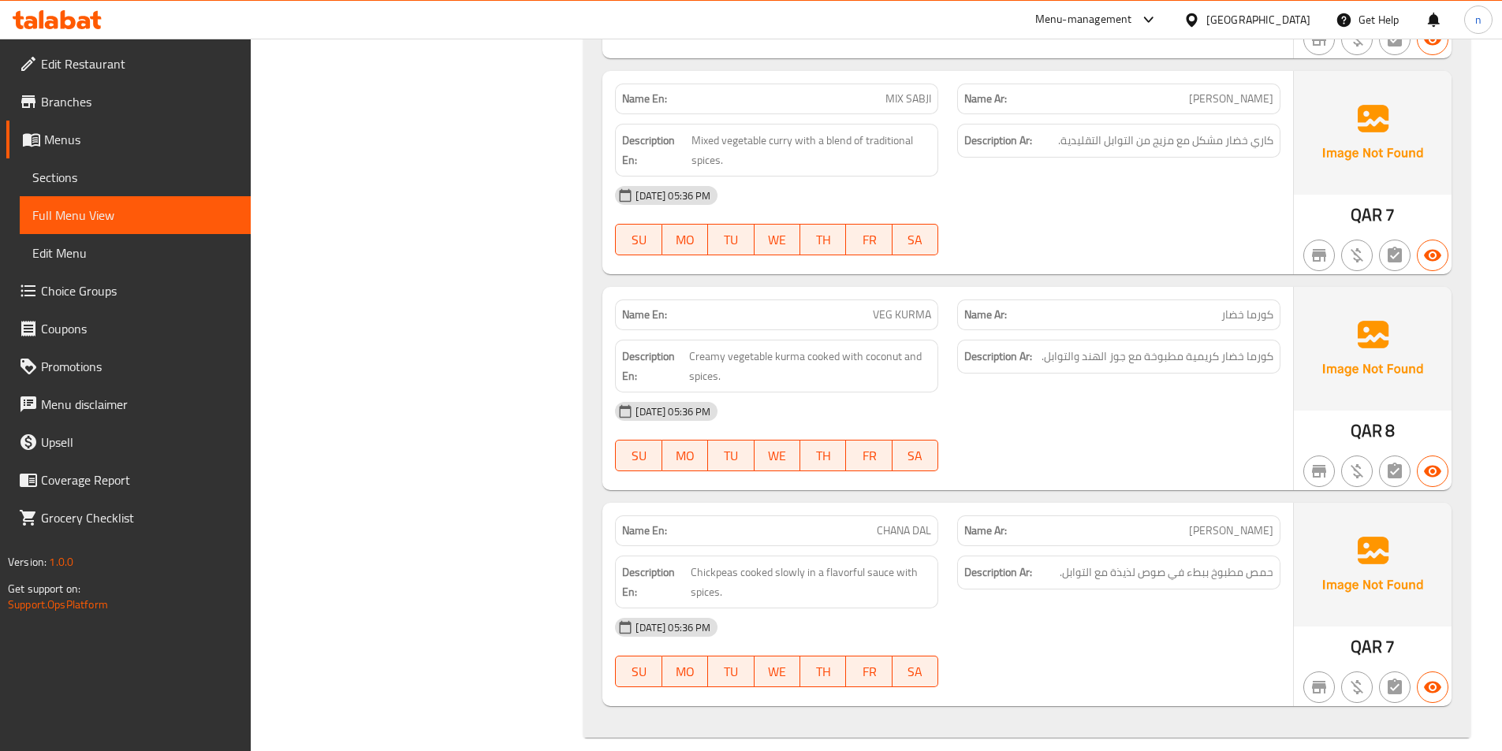
click at [914, 307] on span "VEG KURMA" at bounding box center [902, 315] width 58 height 17
copy span "KURMA"
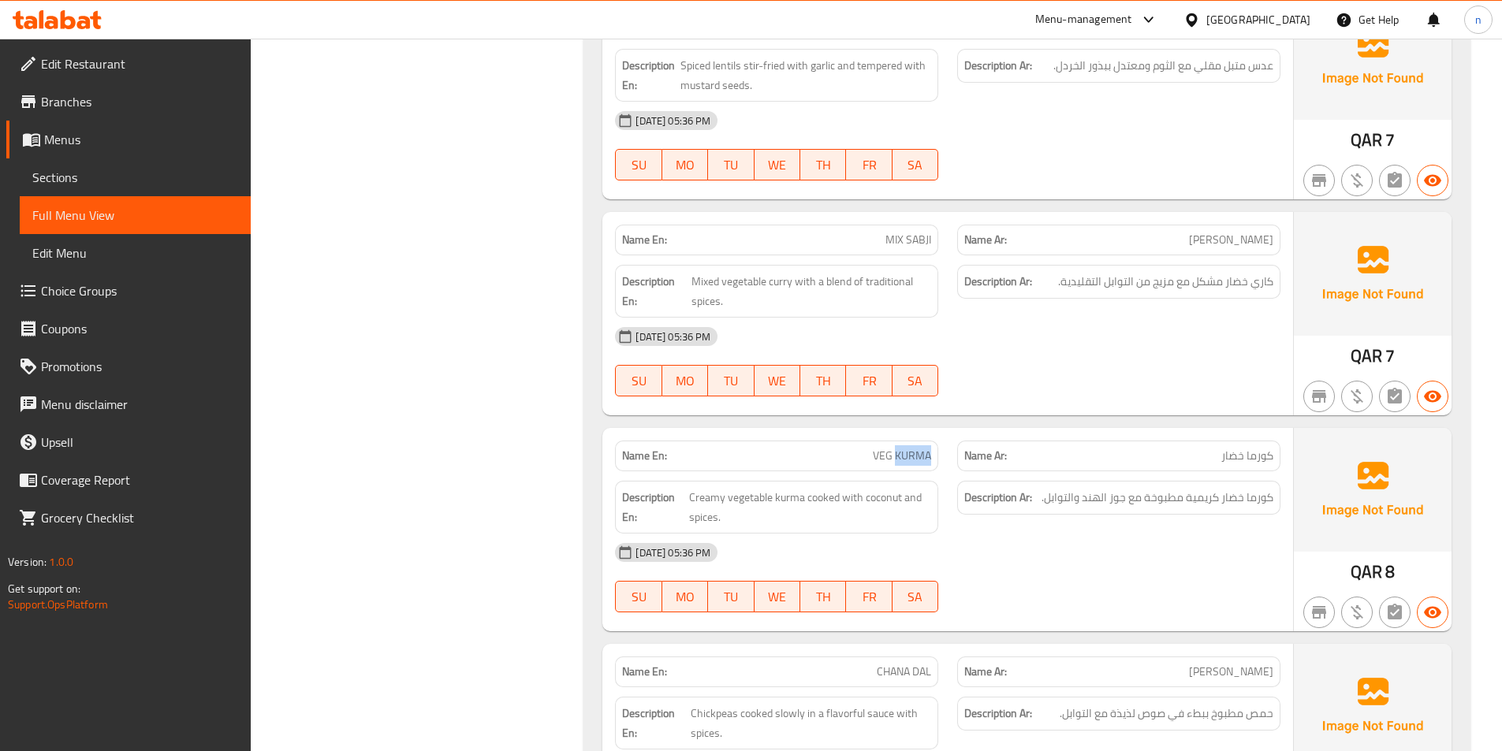
scroll to position [4374, 0]
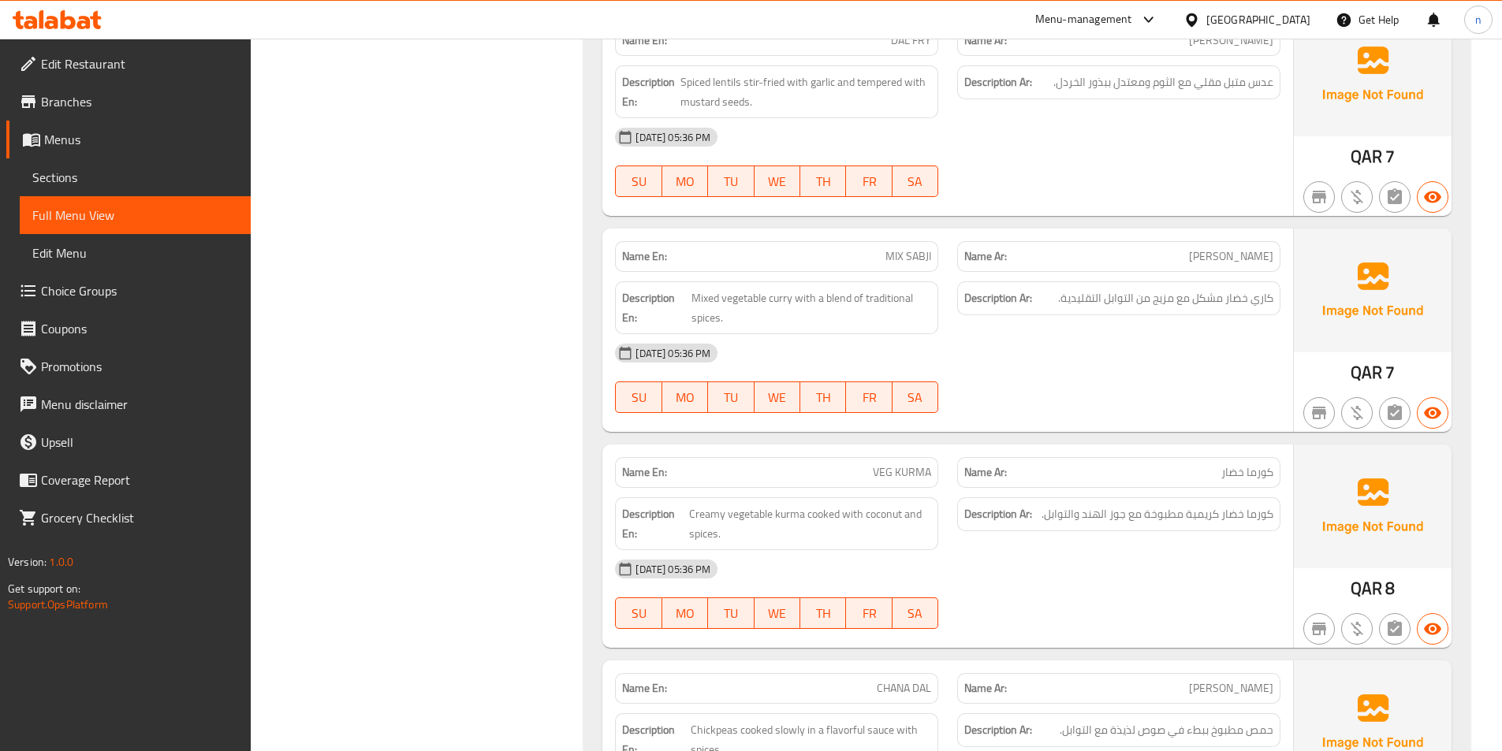
click at [993, 505] on strong "Description Ar:" at bounding box center [998, 515] width 68 height 20
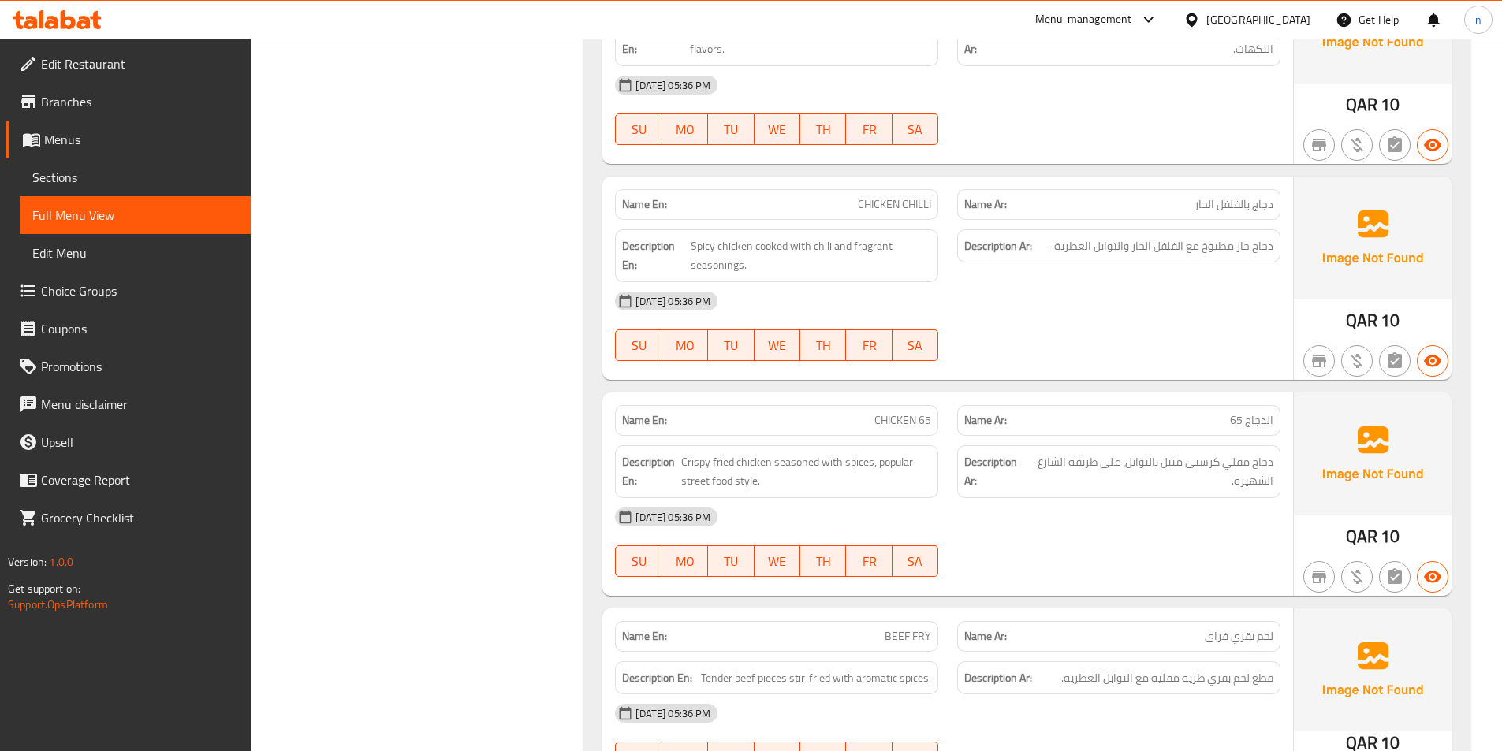
scroll to position [2797, 0]
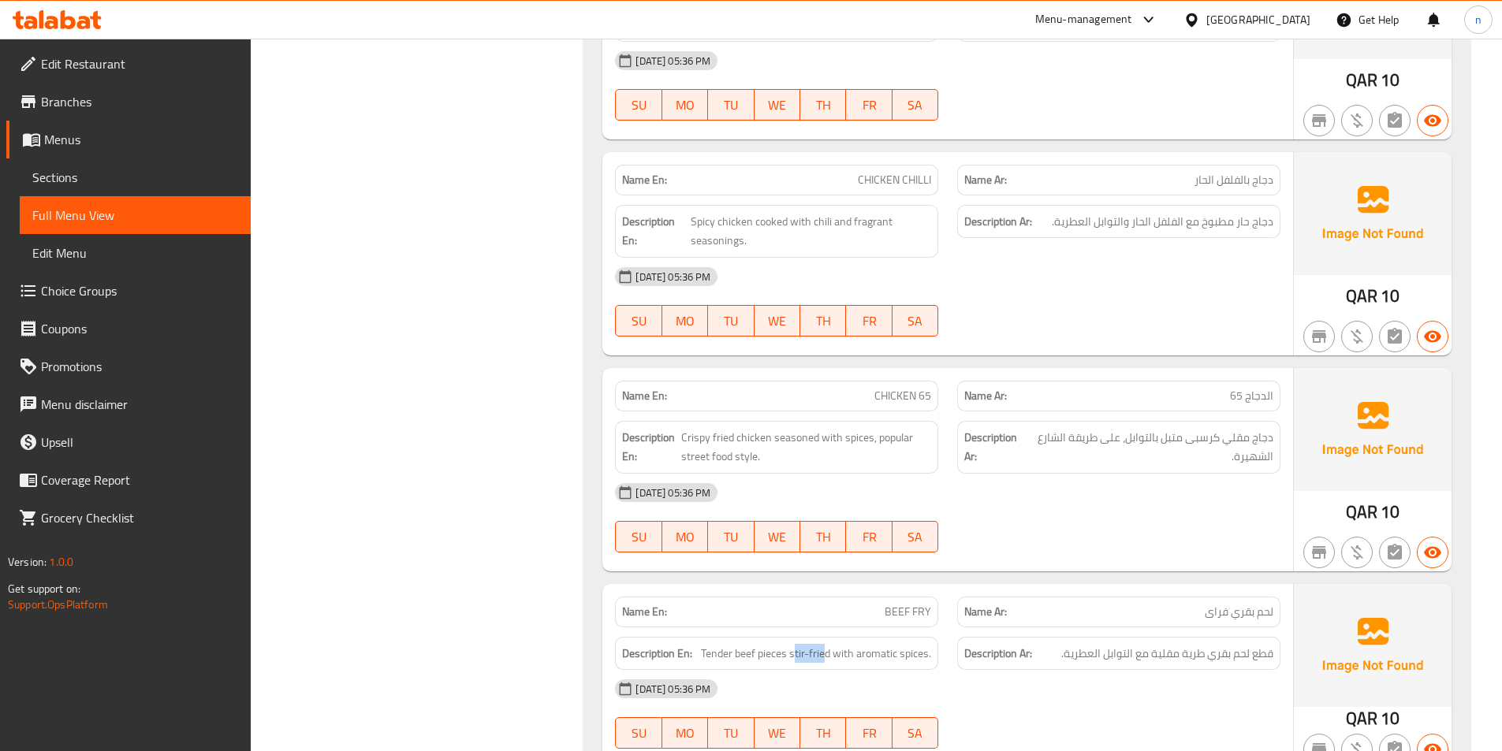
drag, startPoint x: 828, startPoint y: 639, endPoint x: 818, endPoint y: 640, distance: 9.6
click at [802, 646] on div "Description En: Tender beef pieces stir-fried with aromatic spices." at bounding box center [776, 654] width 323 height 34
drag, startPoint x: 829, startPoint y: 633, endPoint x: 791, endPoint y: 638, distance: 37.4
click at [791, 644] on span "Tender beef pieces stir-fried with aromatic spices." at bounding box center [816, 654] width 230 height 20
copy span "stir-fried"
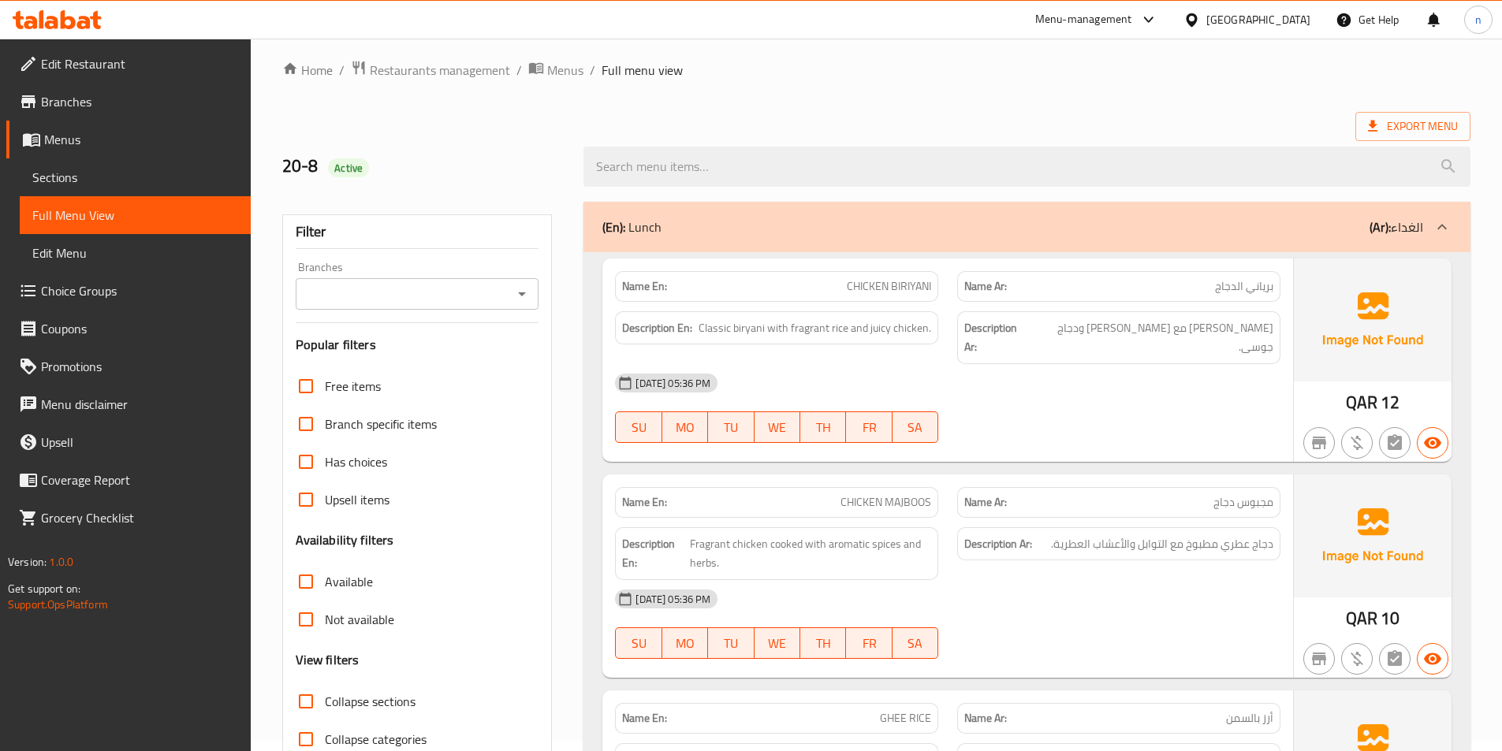
scroll to position [0, 0]
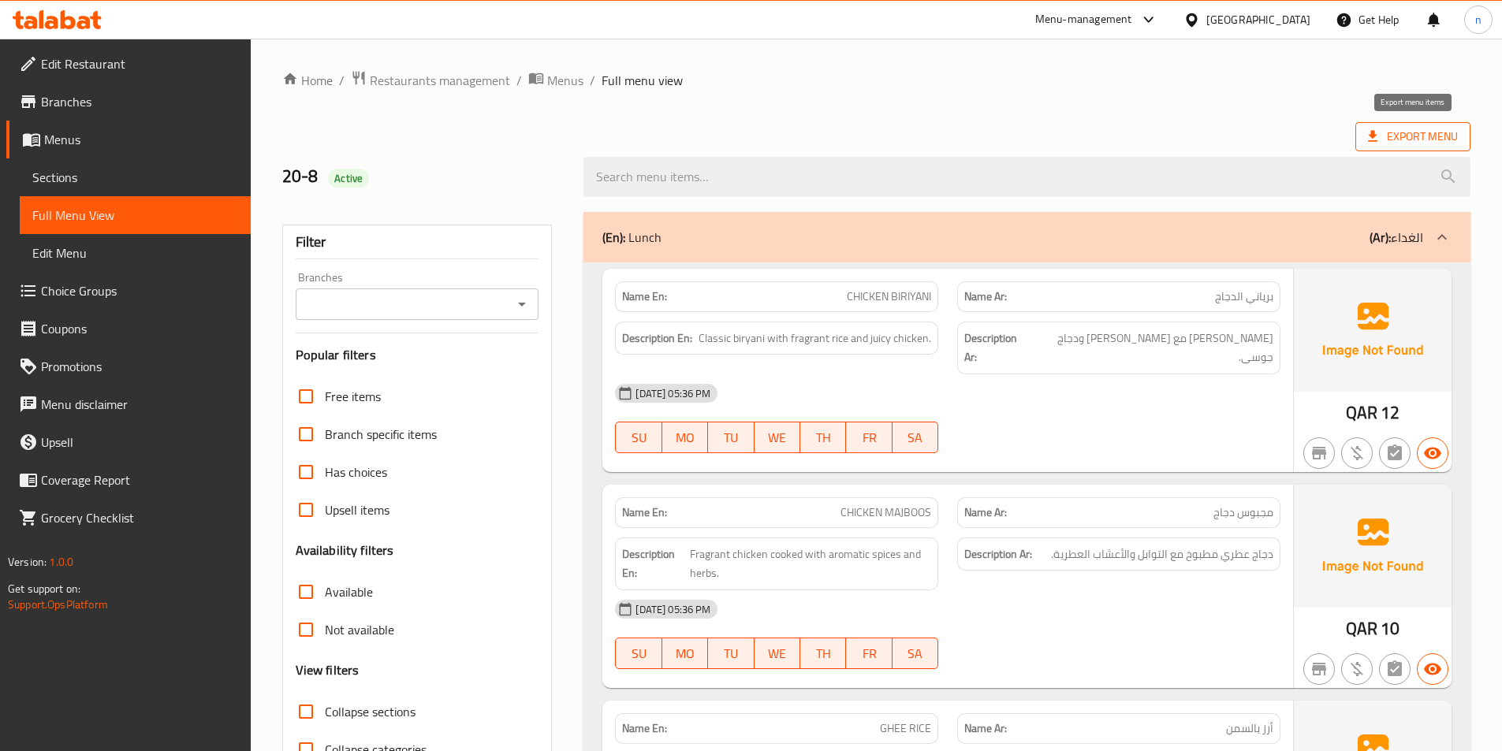
click at [1439, 132] on span "Export Menu" at bounding box center [1413, 137] width 90 height 20
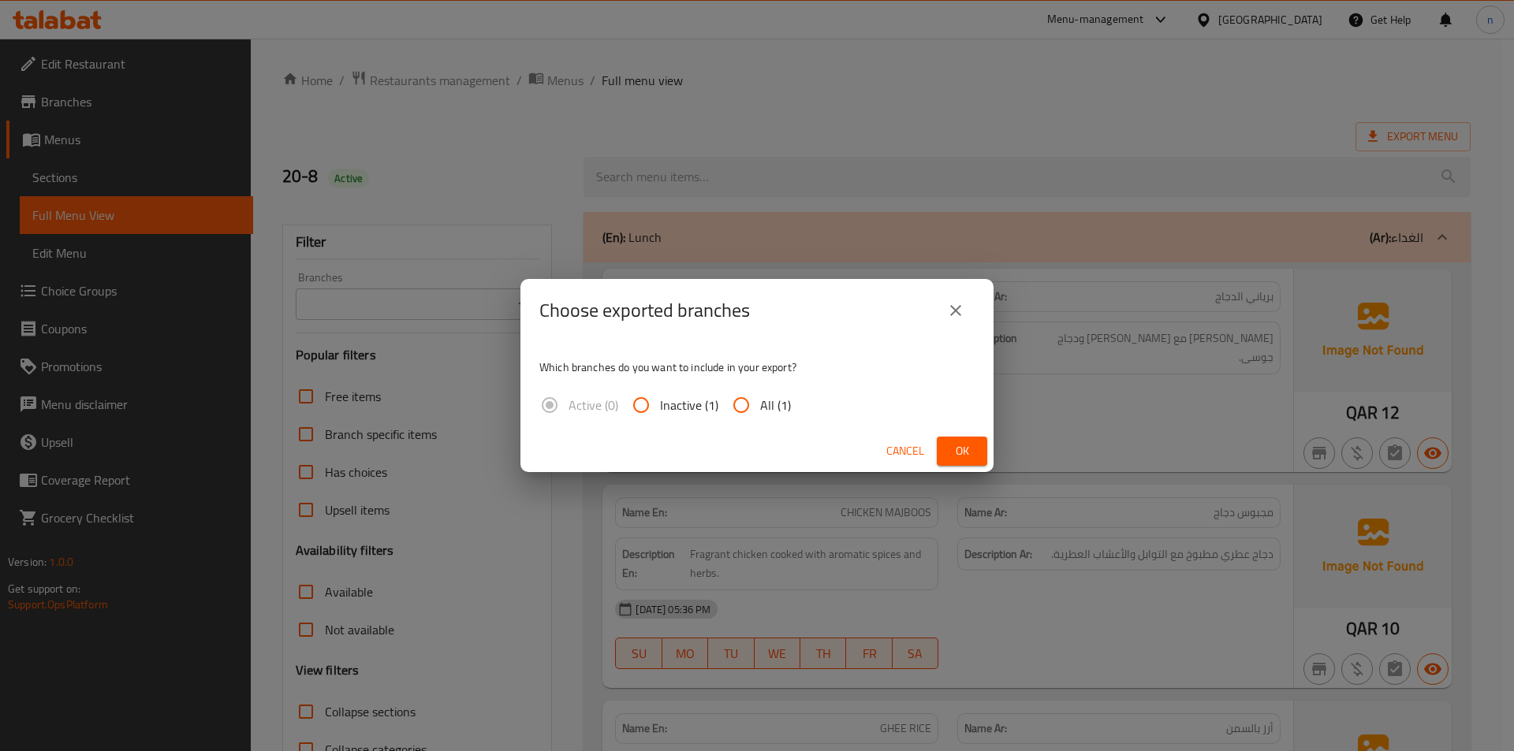
click at [730, 400] on input "All (1)" at bounding box center [741, 405] width 38 height 38
radio input "true"
click at [952, 449] on span "Ok" at bounding box center [961, 451] width 25 height 20
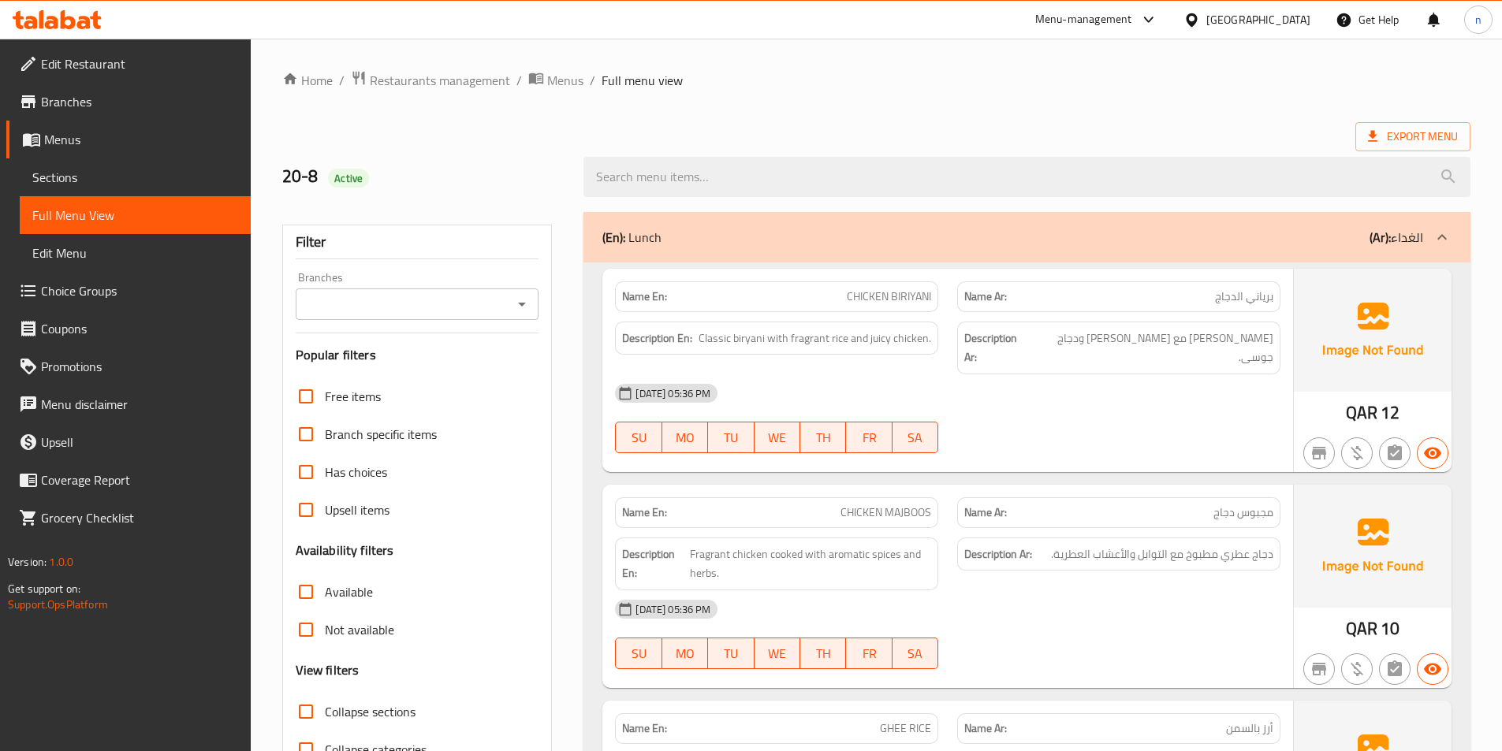
click at [143, 247] on span "Edit Menu" at bounding box center [135, 253] width 206 height 19
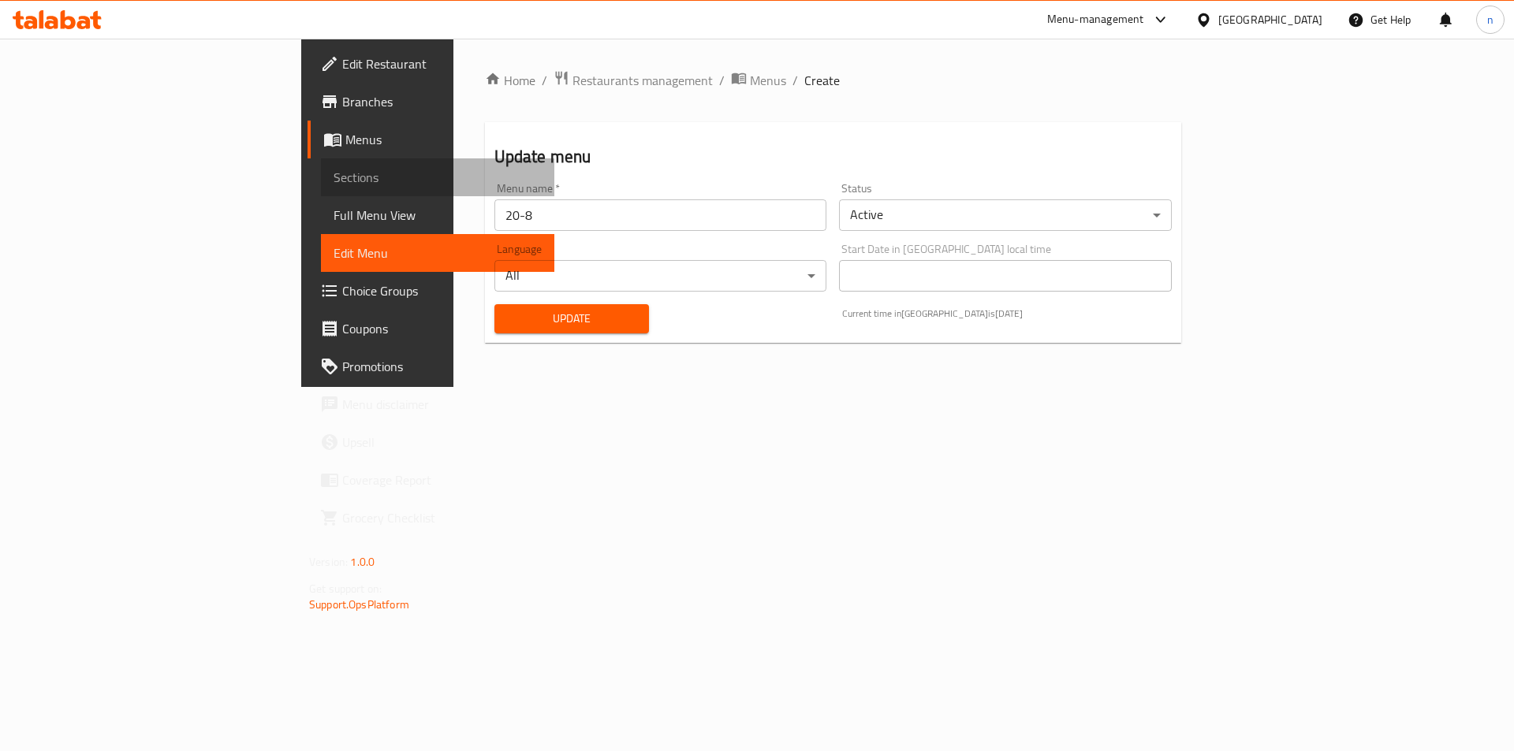
click at [333, 177] on span "Sections" at bounding box center [437, 177] width 208 height 19
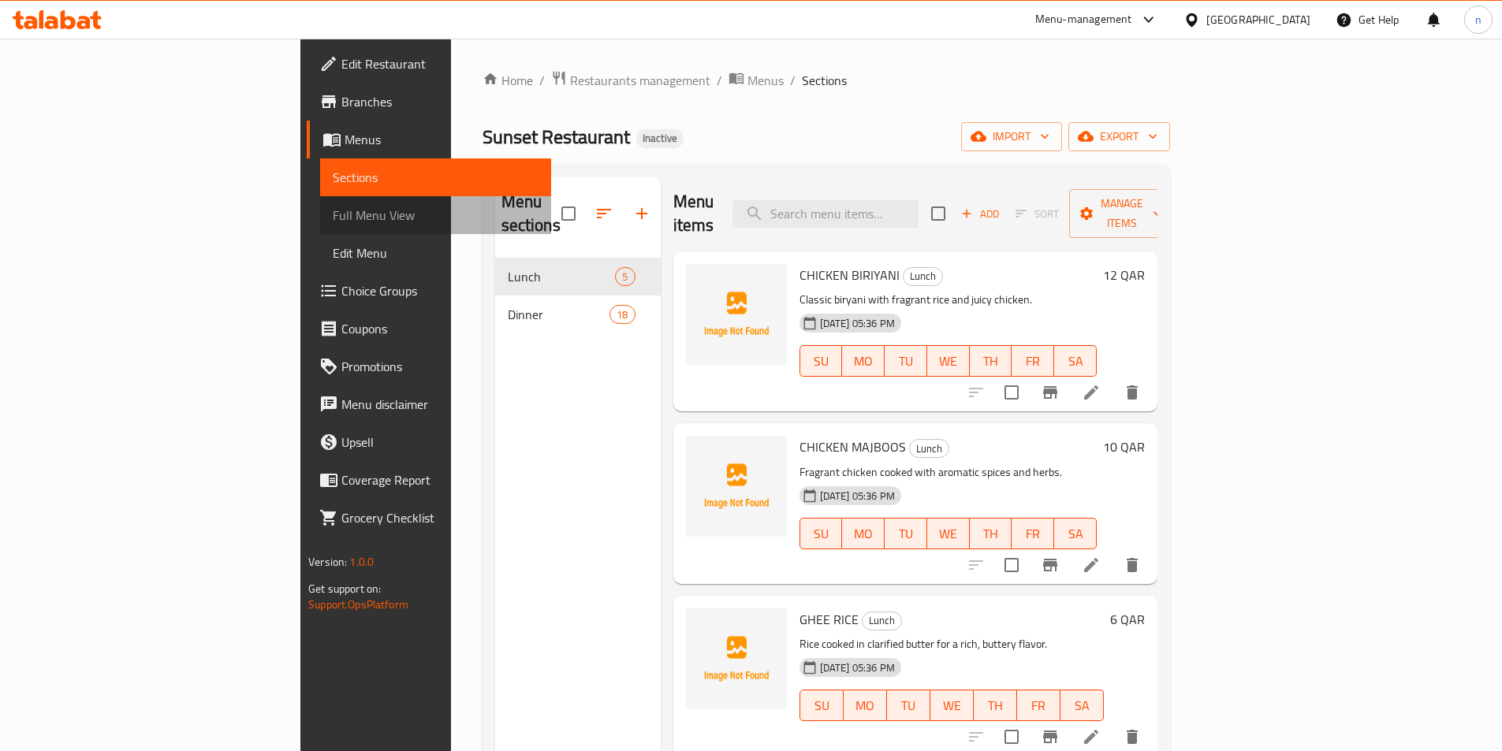
click at [333, 218] on span "Full Menu View" at bounding box center [436, 215] width 206 height 19
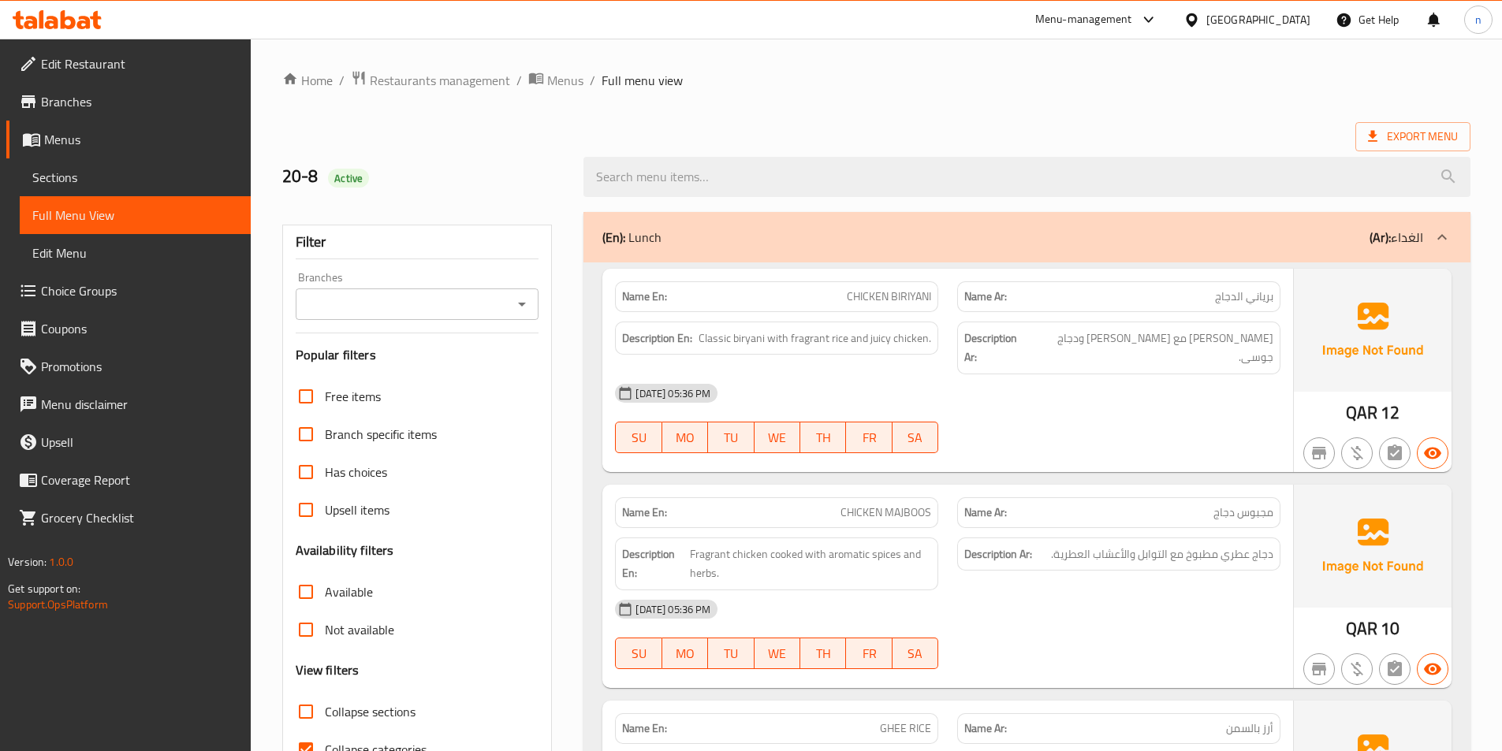
click at [117, 173] on span "Sections" at bounding box center [135, 177] width 206 height 19
